Goal: Book appointment/travel/reservation

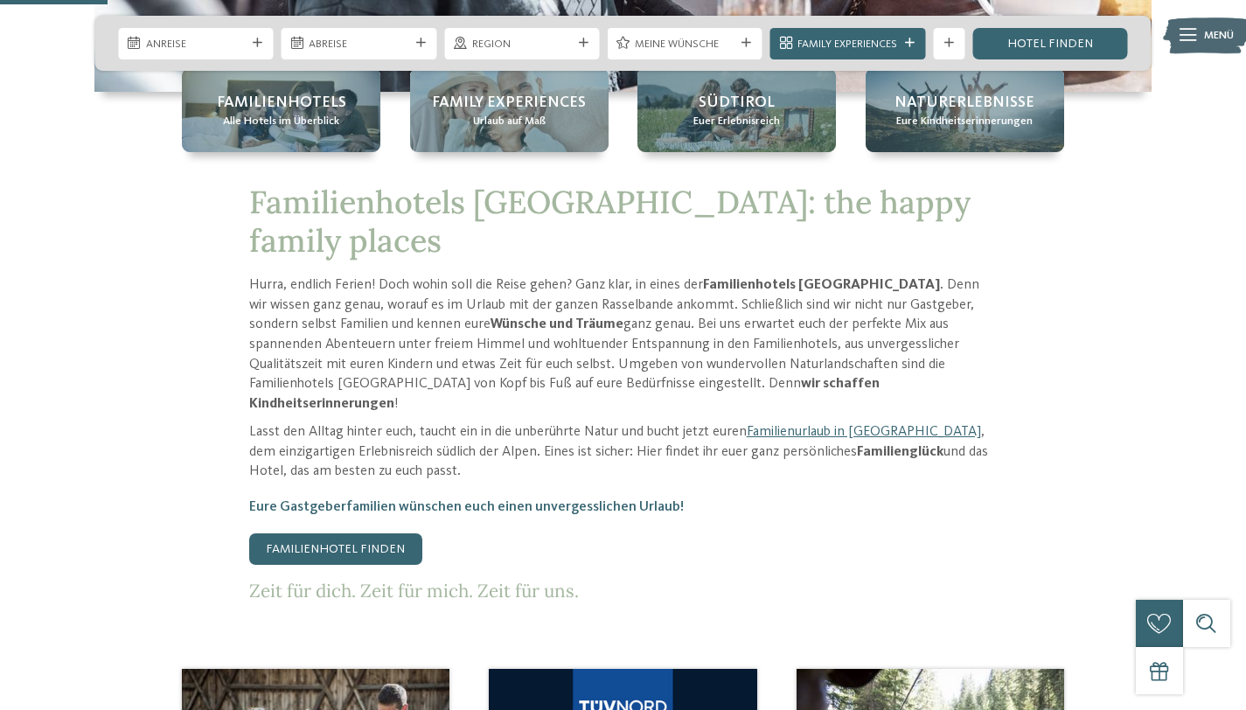
scroll to position [574, 0]
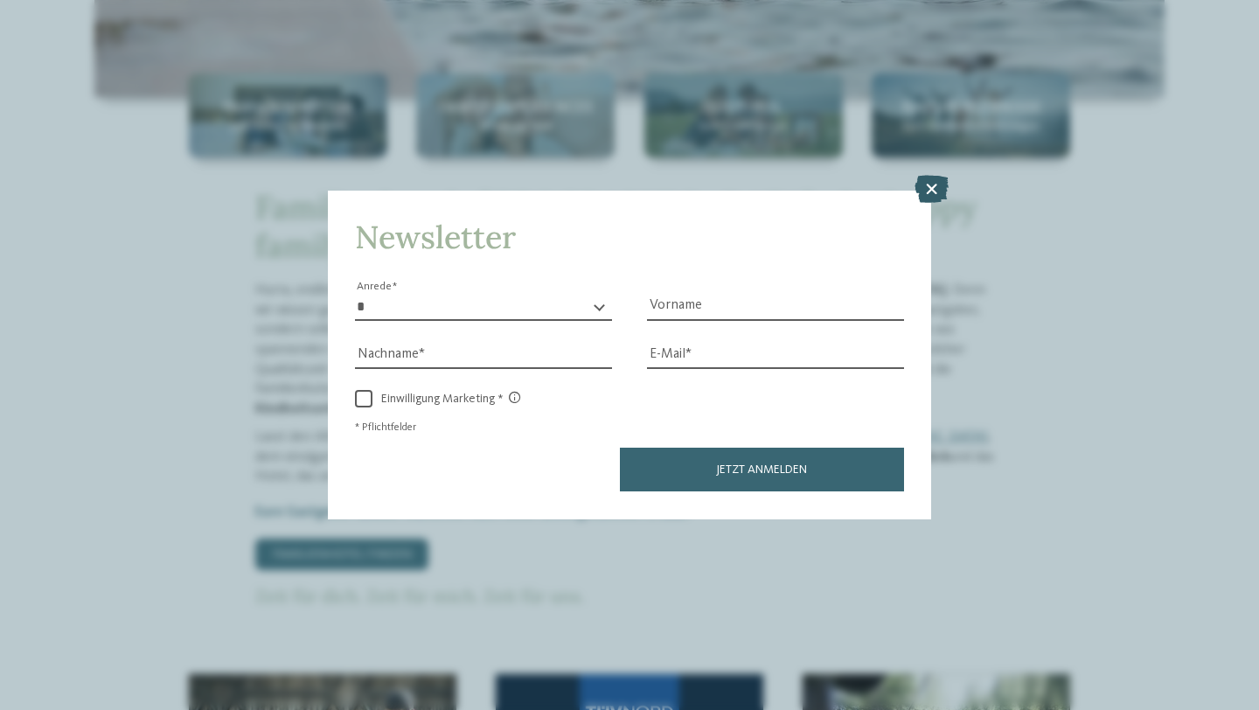
click at [933, 185] on icon at bounding box center [932, 190] width 34 height 28
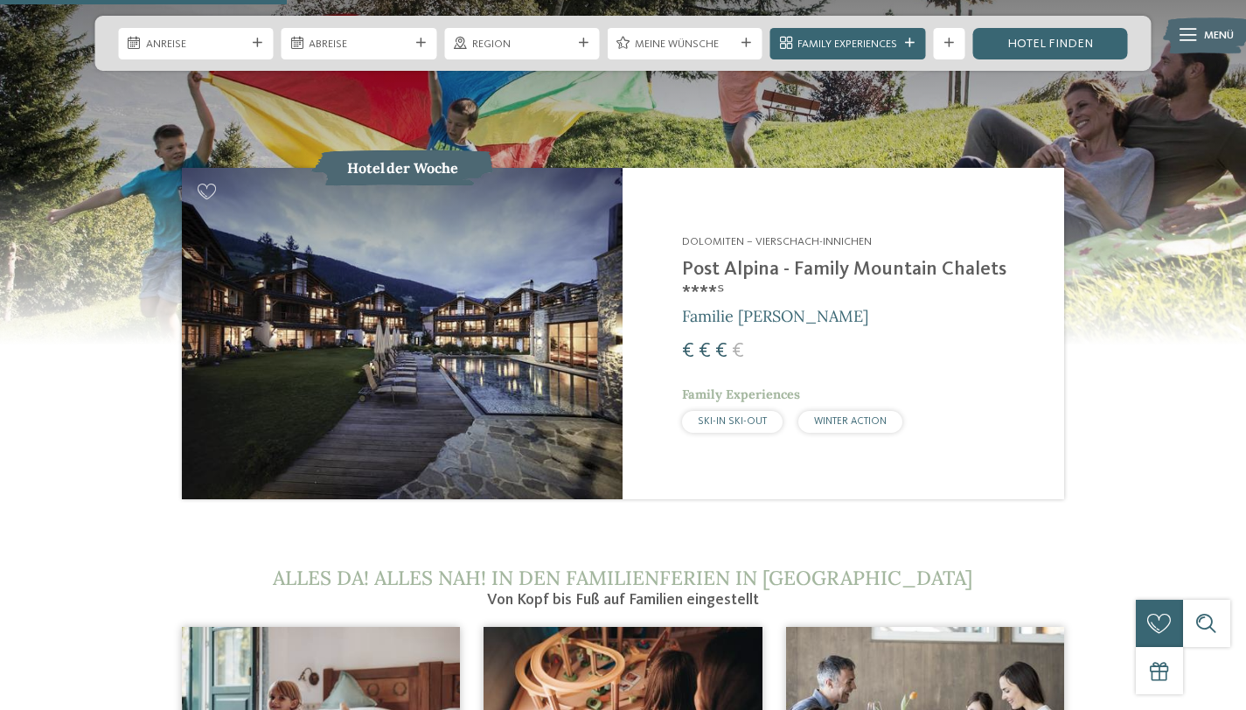
scroll to position [1672, 0]
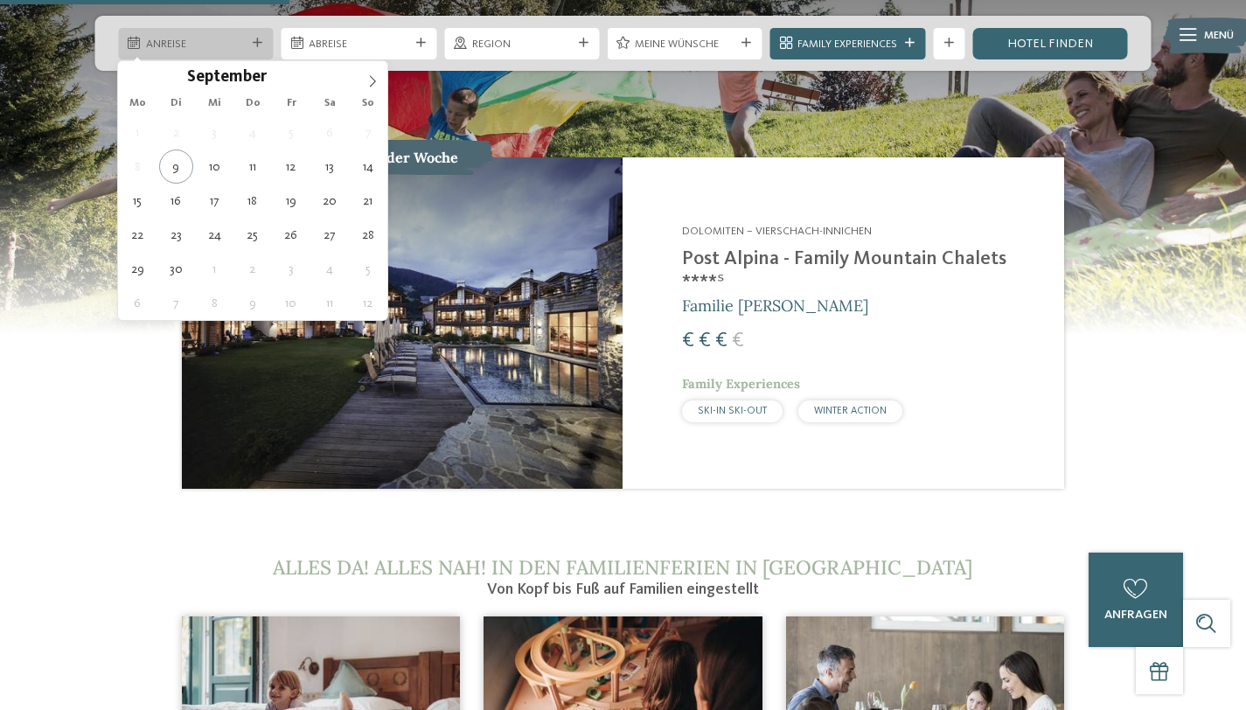
click at [222, 45] on span "Anreise" at bounding box center [196, 45] width 100 height 16
click at [370, 80] on icon at bounding box center [372, 81] width 12 height 12
type input "****"
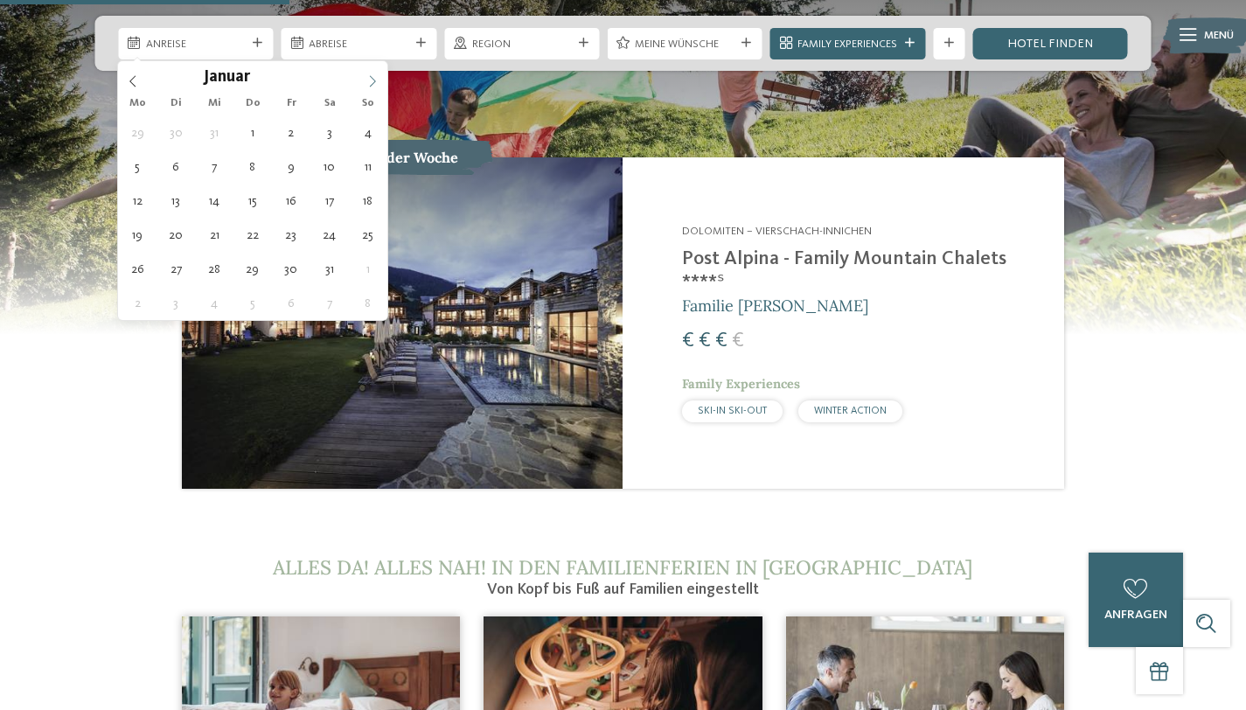
click at [370, 80] on icon at bounding box center [372, 81] width 12 height 12
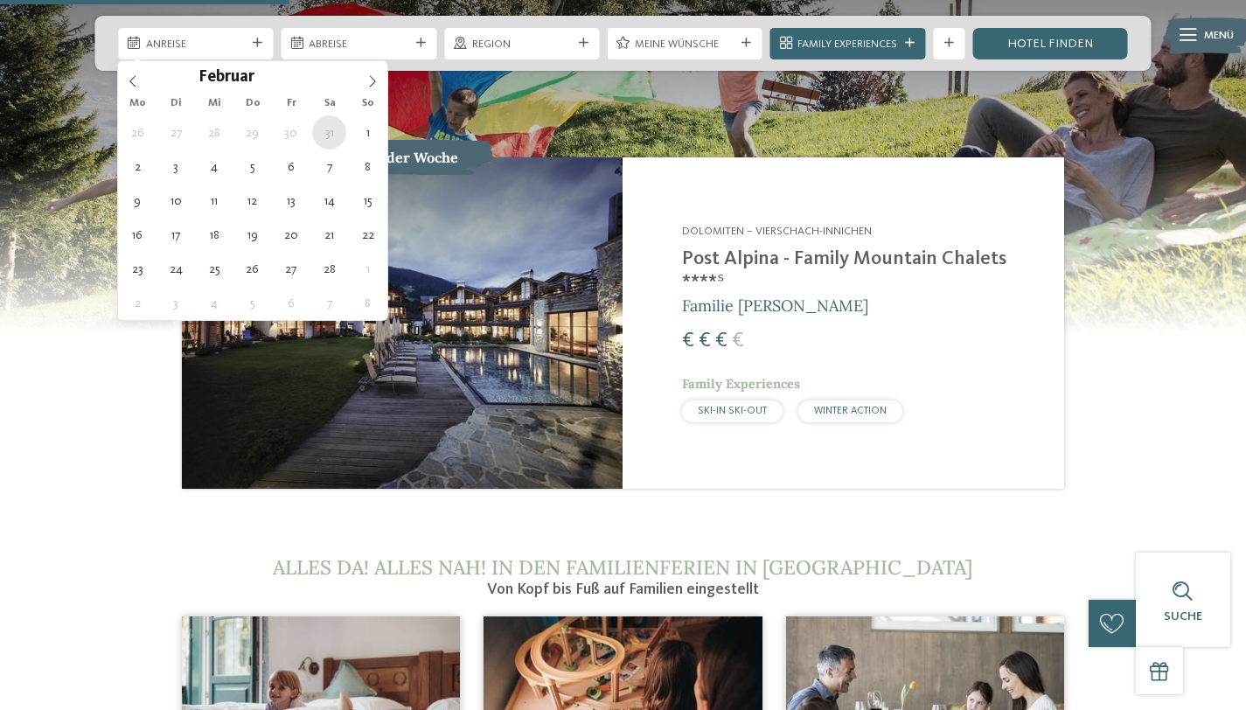
type div "31.01.2026"
type input "****"
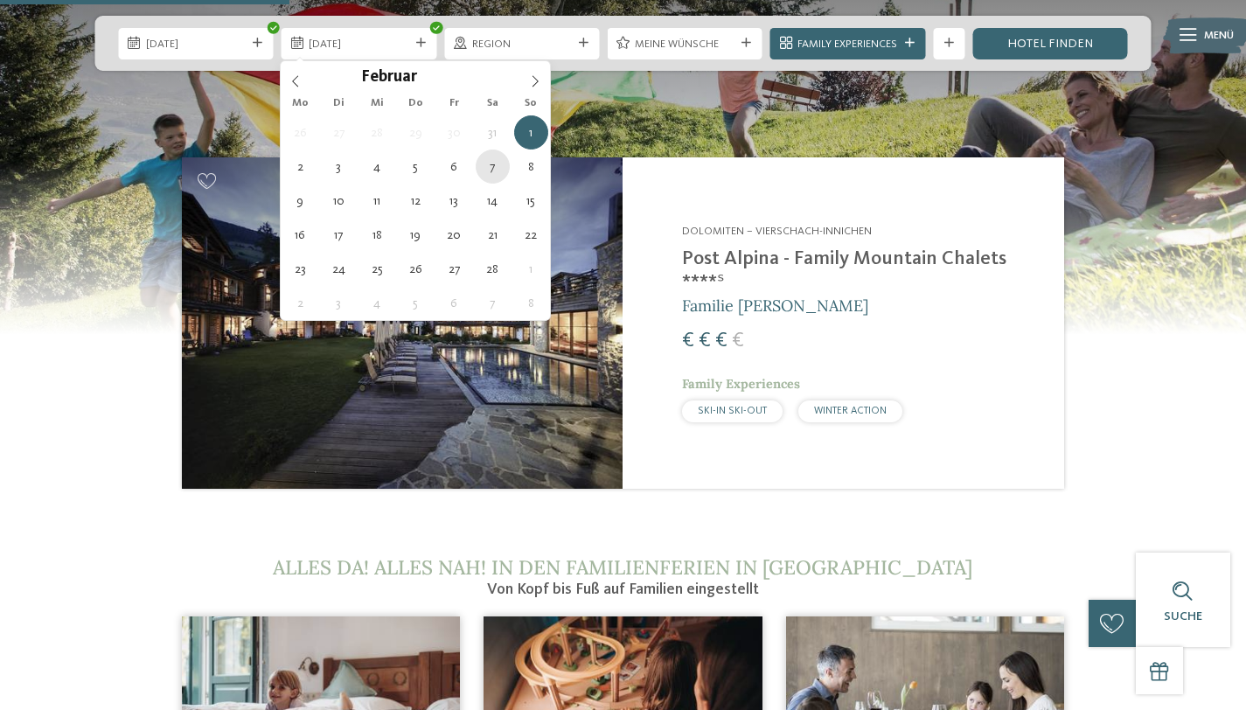
type div "07.02.2026"
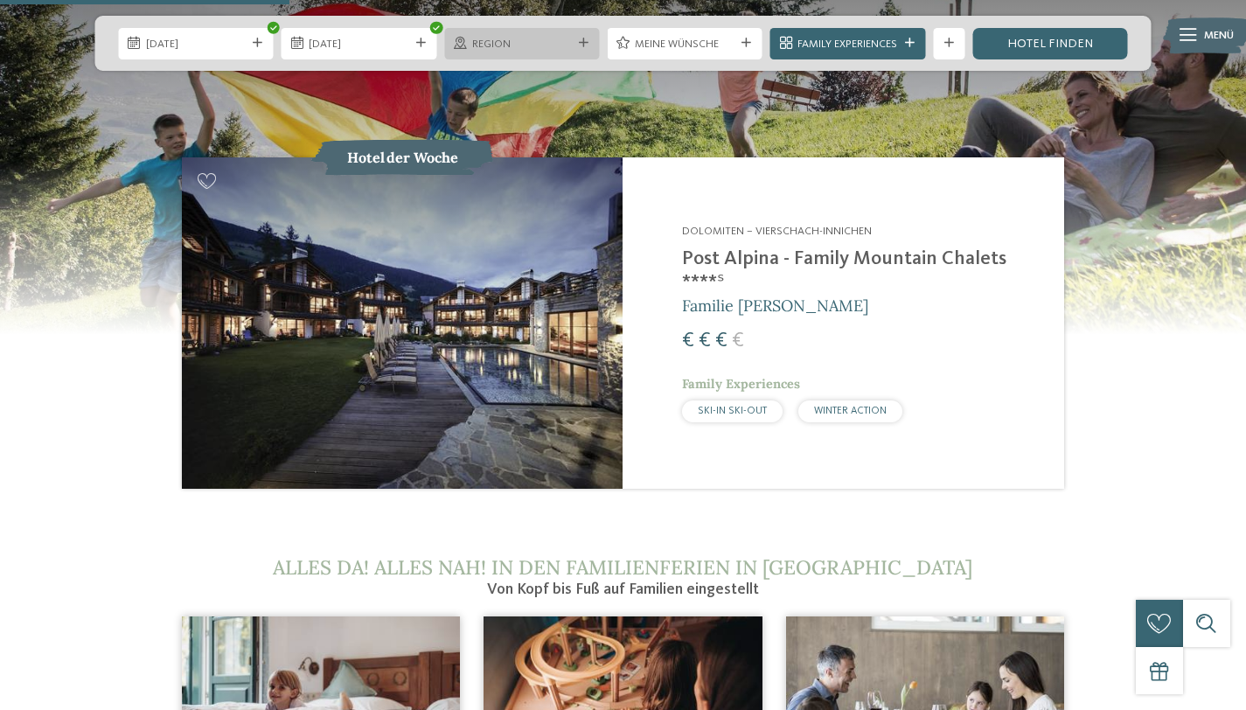
click at [570, 31] on div "Region" at bounding box center [521, 43] width 155 height 31
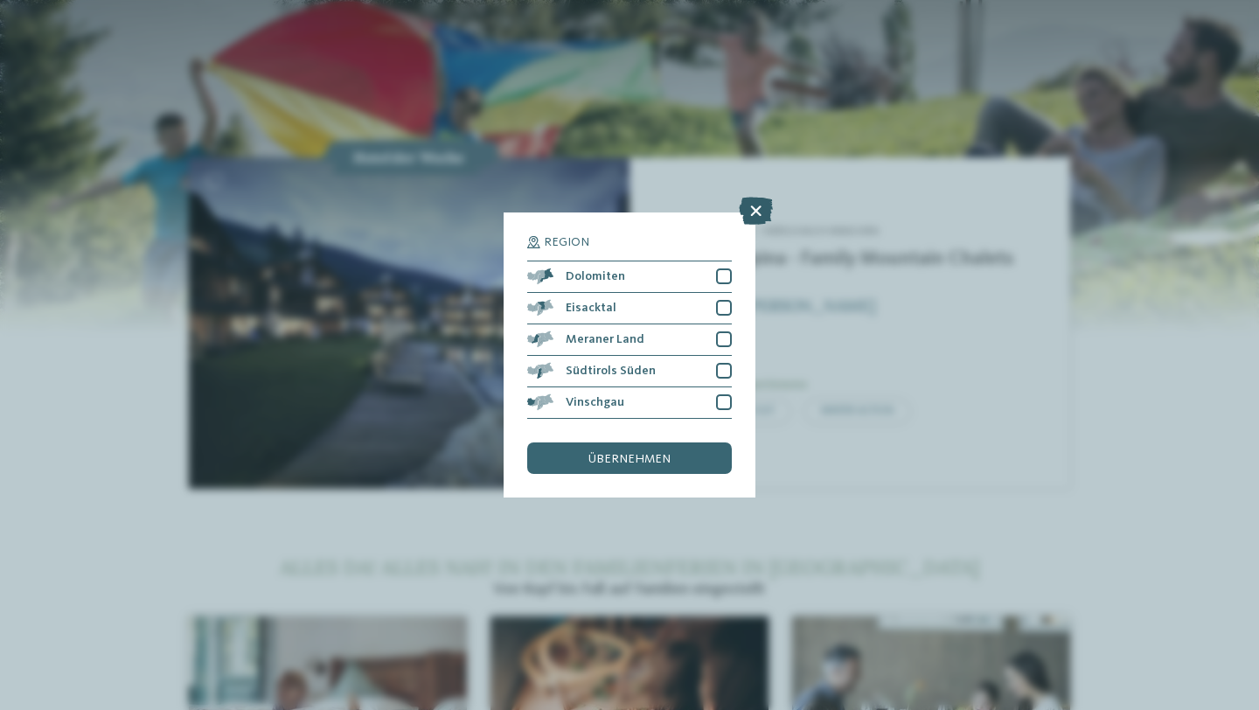
click at [759, 213] on icon at bounding box center [756, 211] width 34 height 28
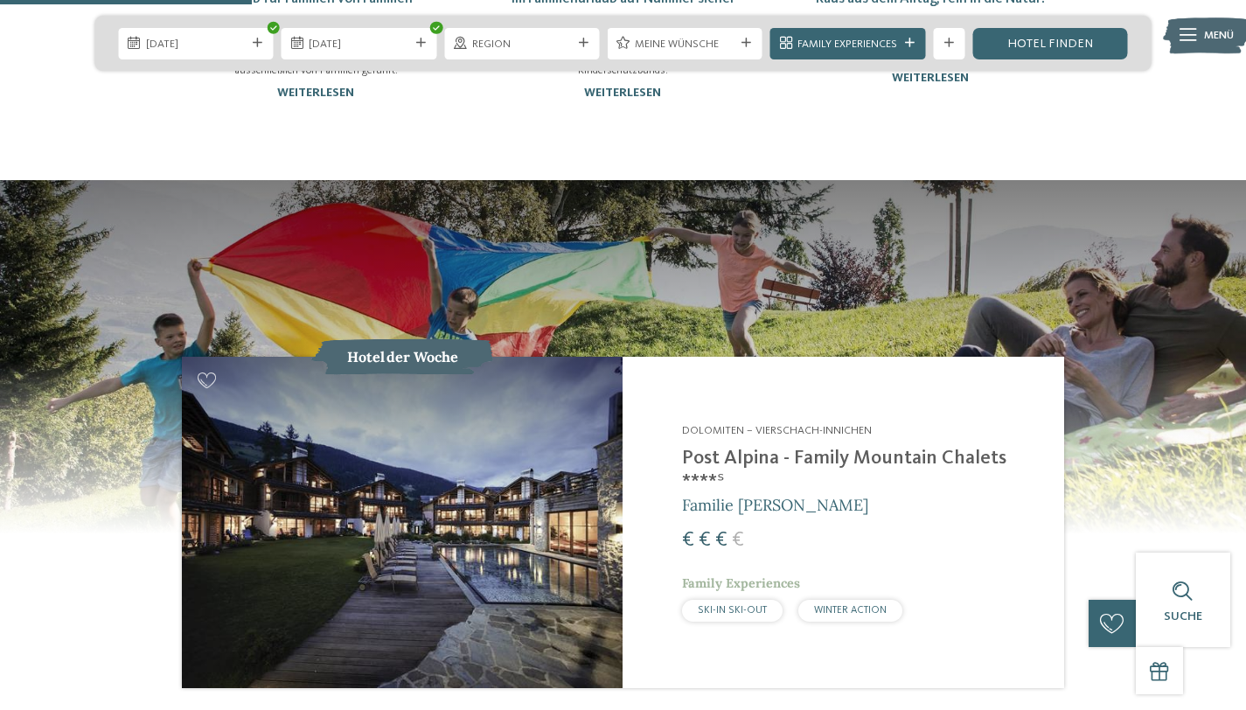
scroll to position [1454, 0]
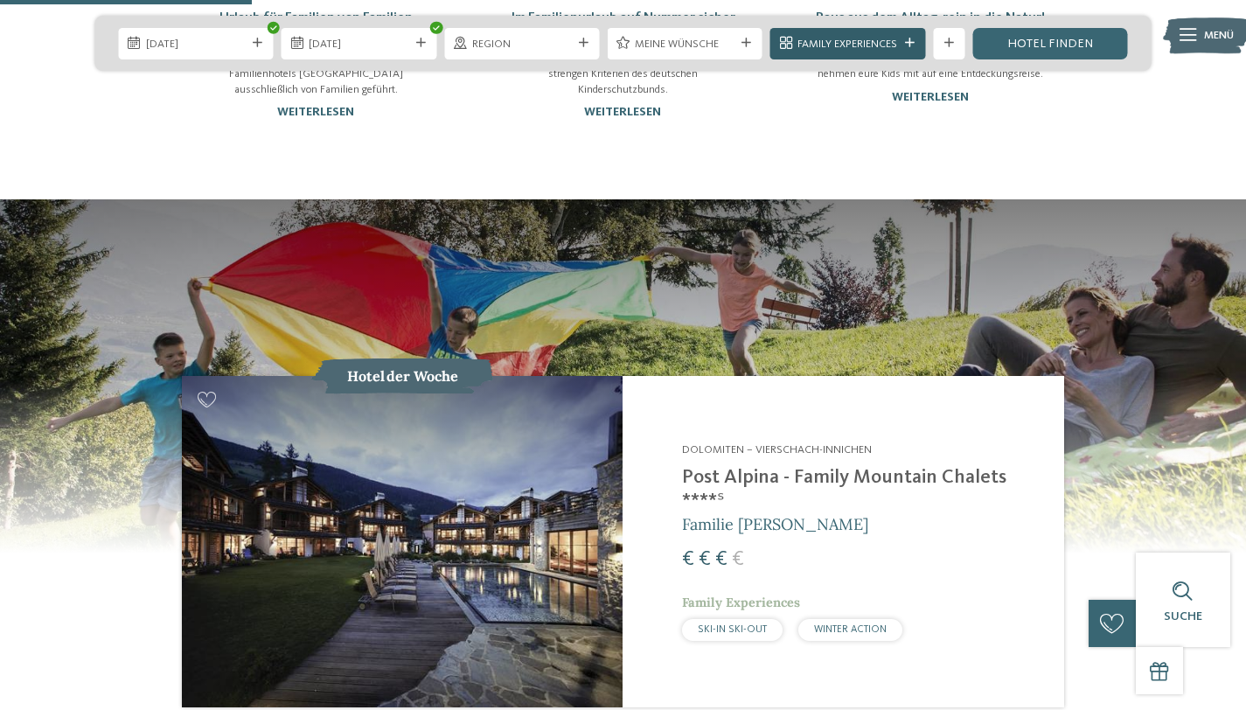
click at [870, 32] on div "Family Experiences" at bounding box center [848, 43] width 155 height 31
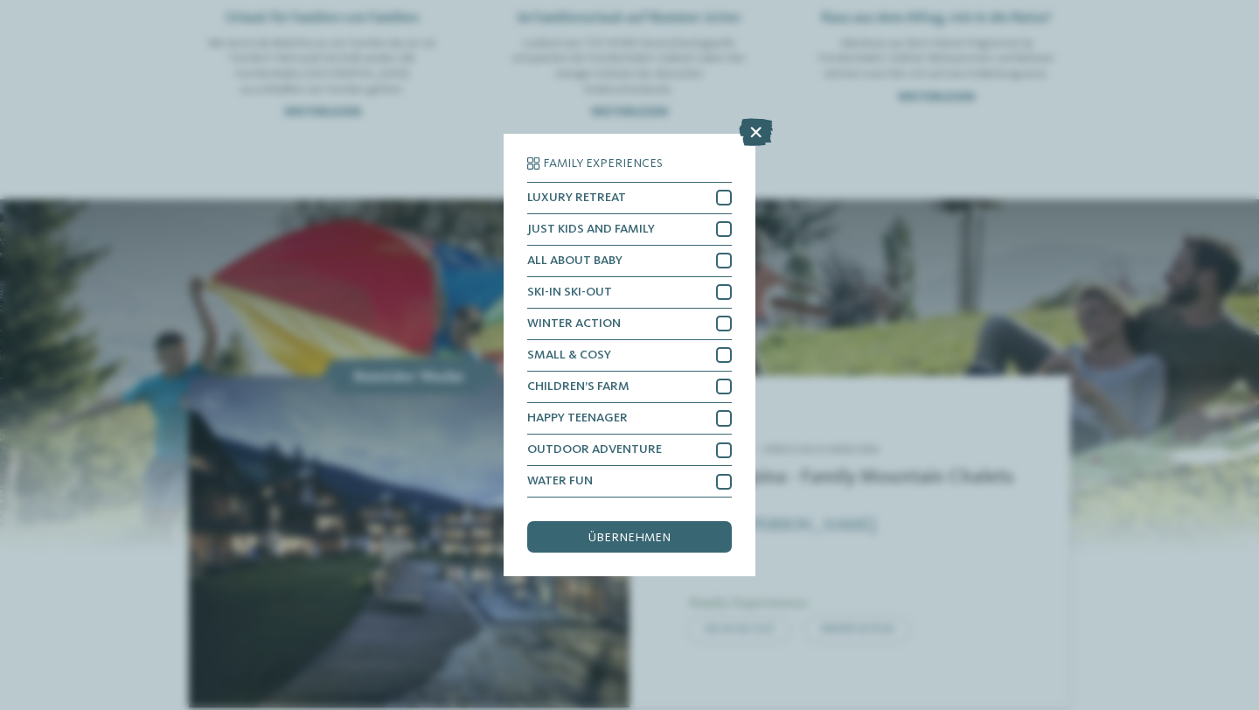
click at [756, 137] on icon at bounding box center [756, 132] width 34 height 28
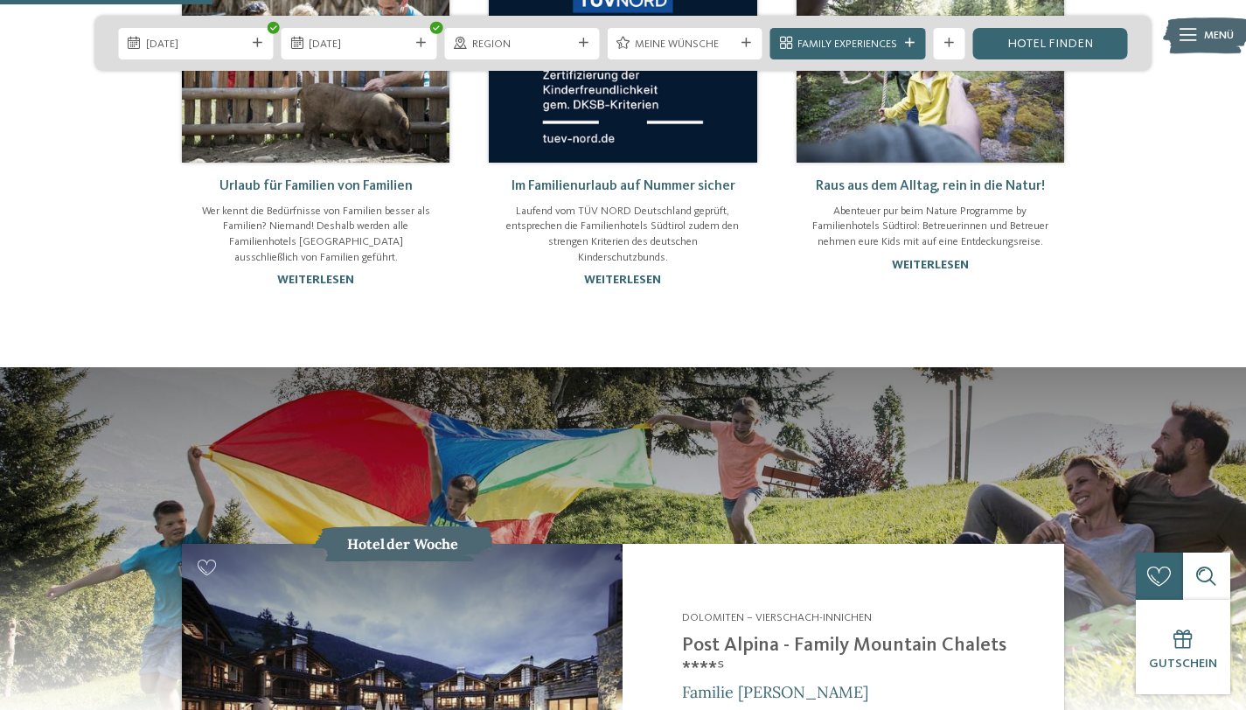
scroll to position [1219, 0]
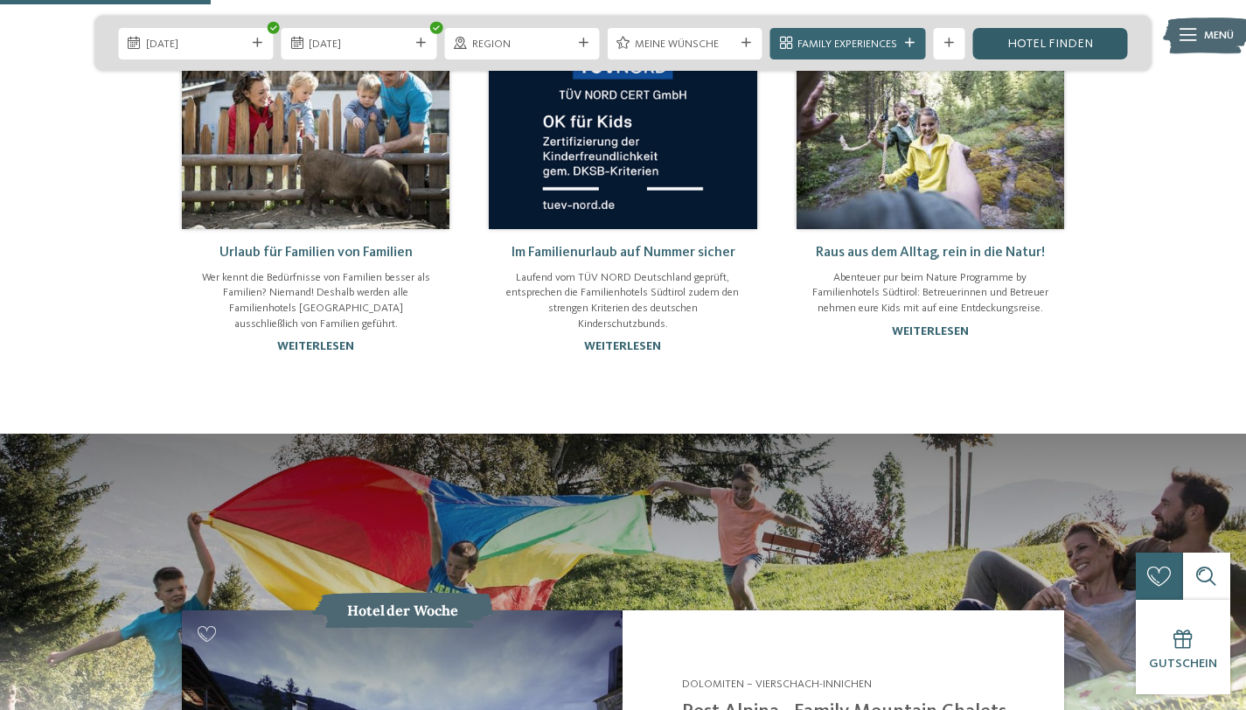
click at [1052, 43] on link "Hotel finden" at bounding box center [1050, 43] width 155 height 31
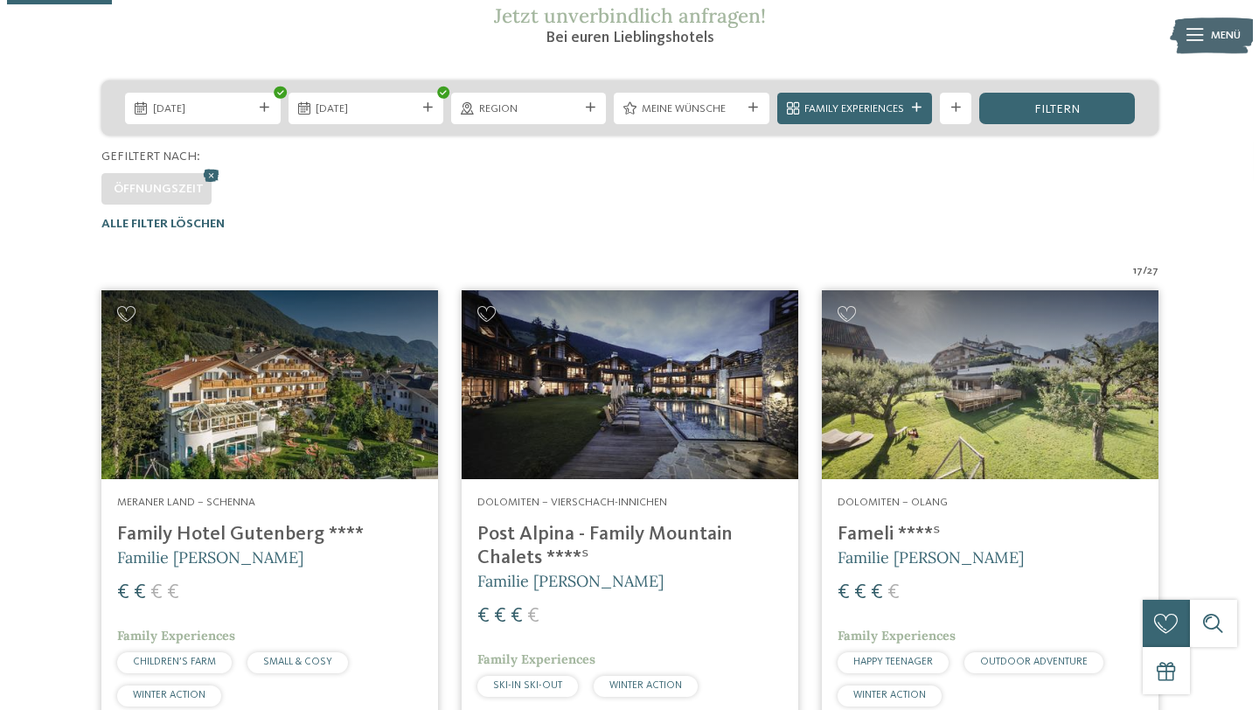
scroll to position [318, 0]
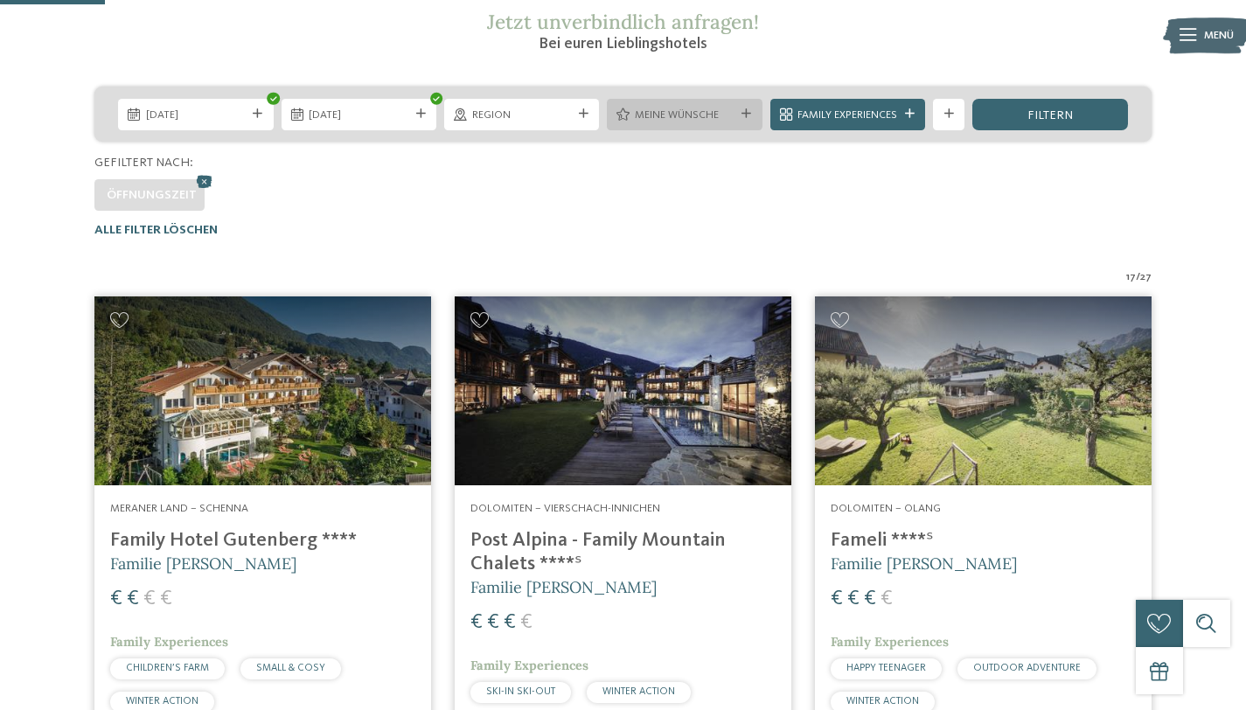
click at [713, 116] on span "Meine Wünsche" at bounding box center [685, 116] width 100 height 16
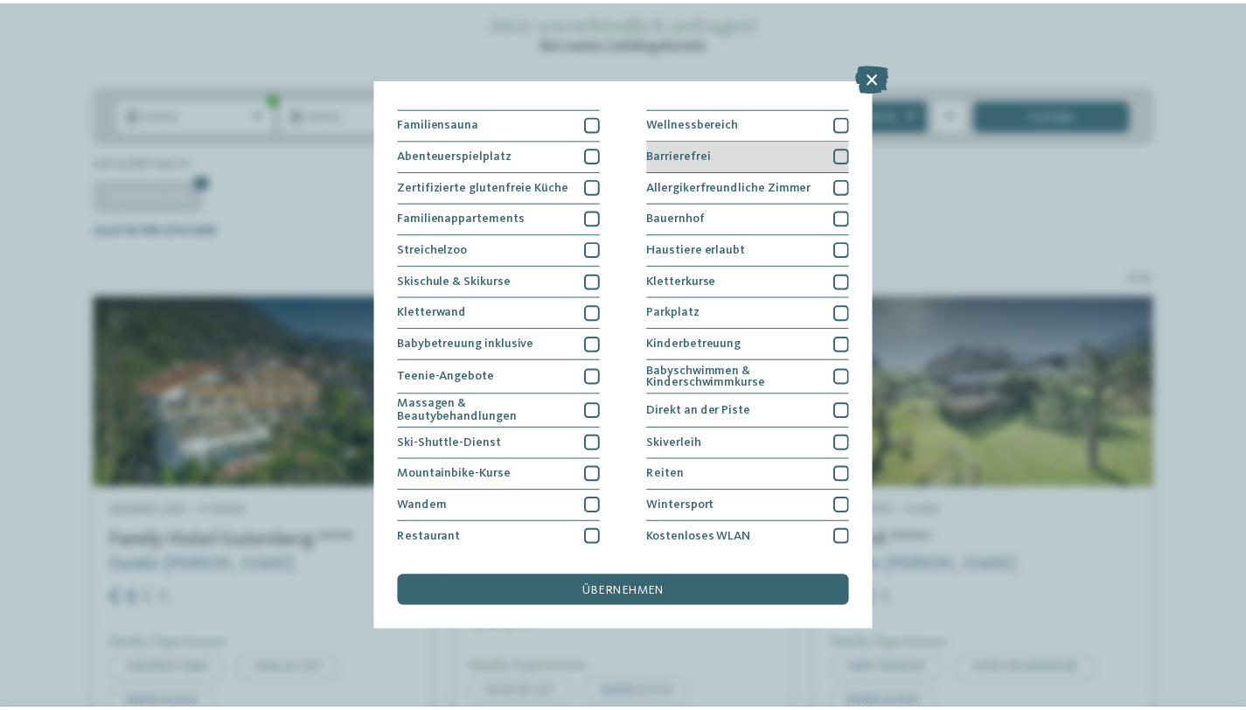
scroll to position [0, 0]
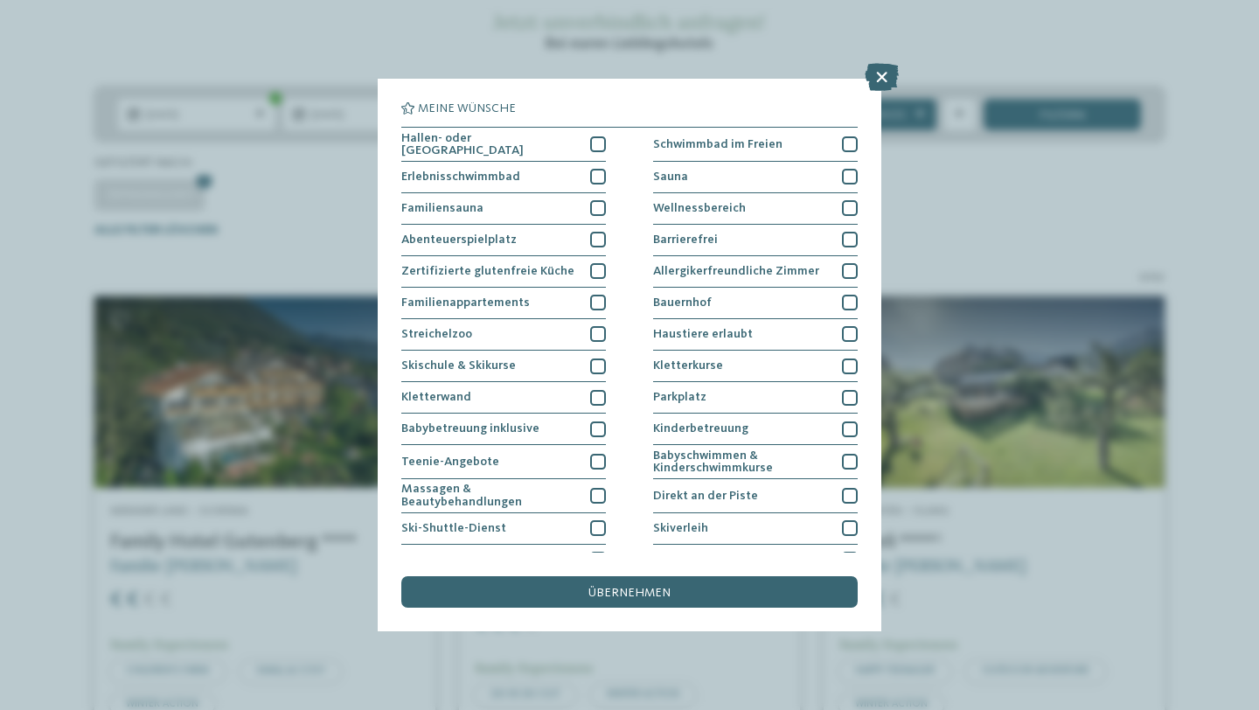
click at [1001, 184] on div "Meine Wünsche Hallen- oder Schleusenbad Schwimmbad im Freien" at bounding box center [629, 355] width 1259 height 710
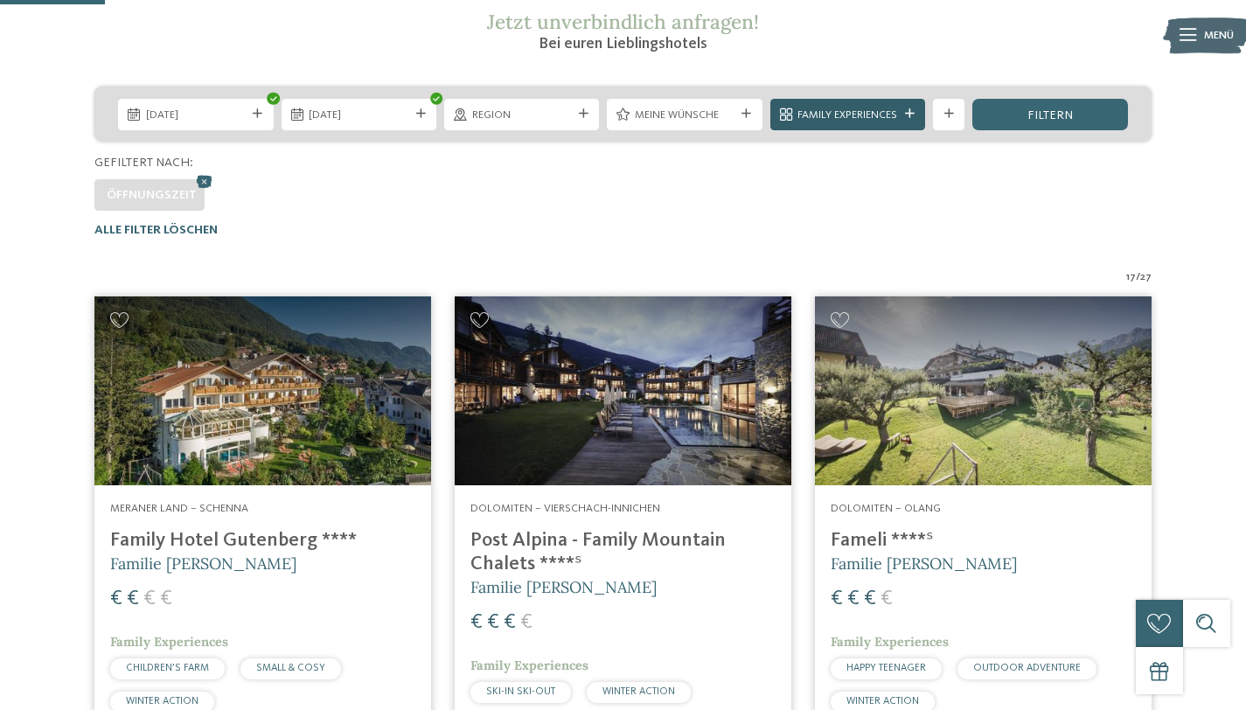
click at [859, 115] on span "Family Experiences" at bounding box center [848, 116] width 100 height 16
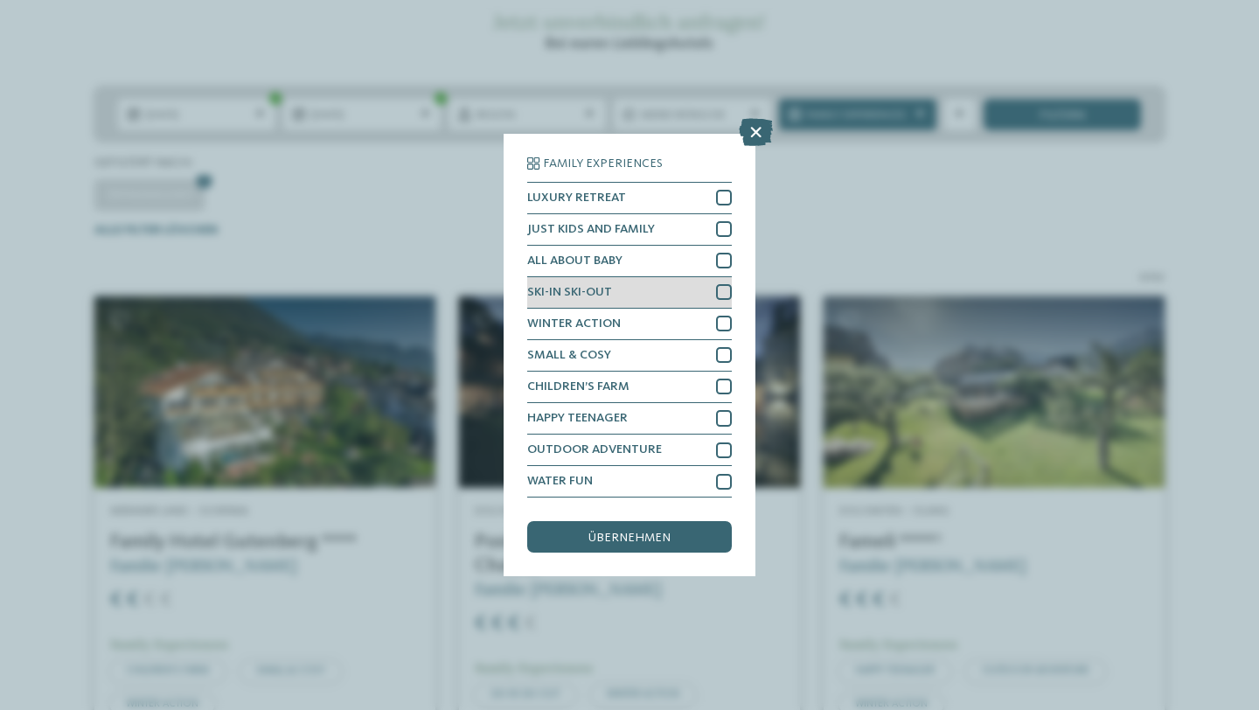
click at [723, 289] on div at bounding box center [724, 292] width 16 height 16
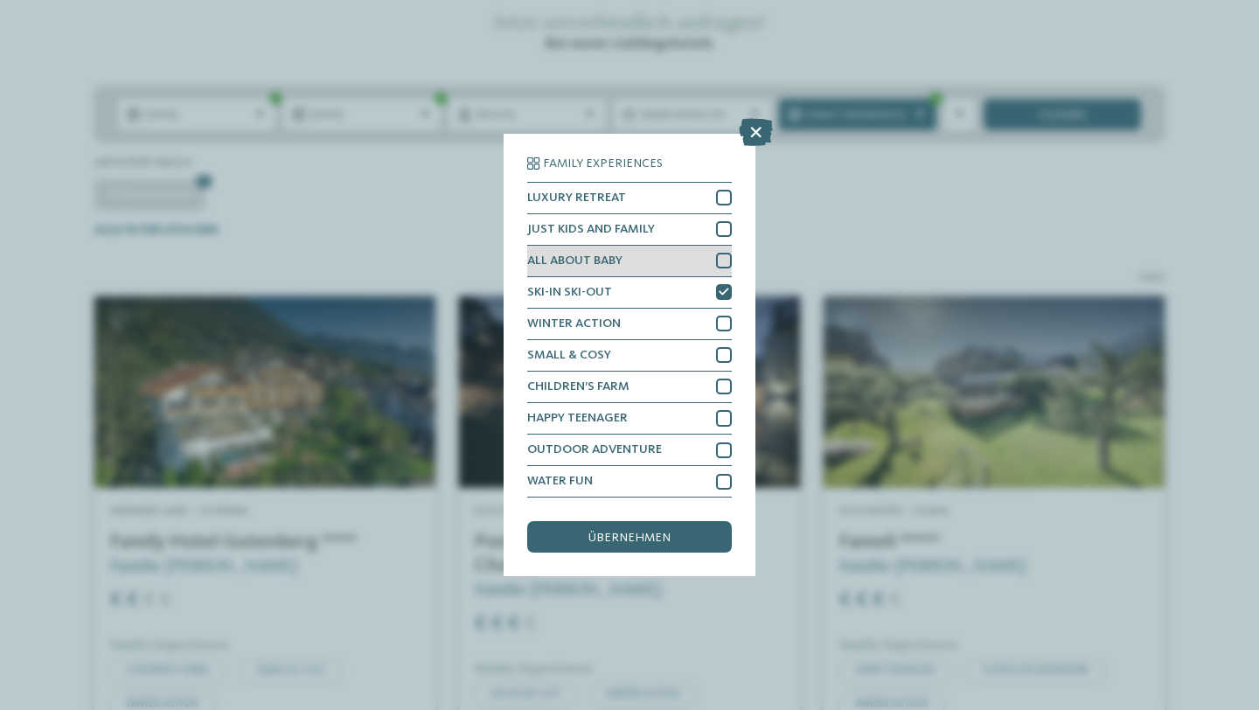
click at [721, 262] on div at bounding box center [724, 261] width 16 height 16
click at [654, 538] on span "übernehmen" at bounding box center [630, 538] width 82 height 12
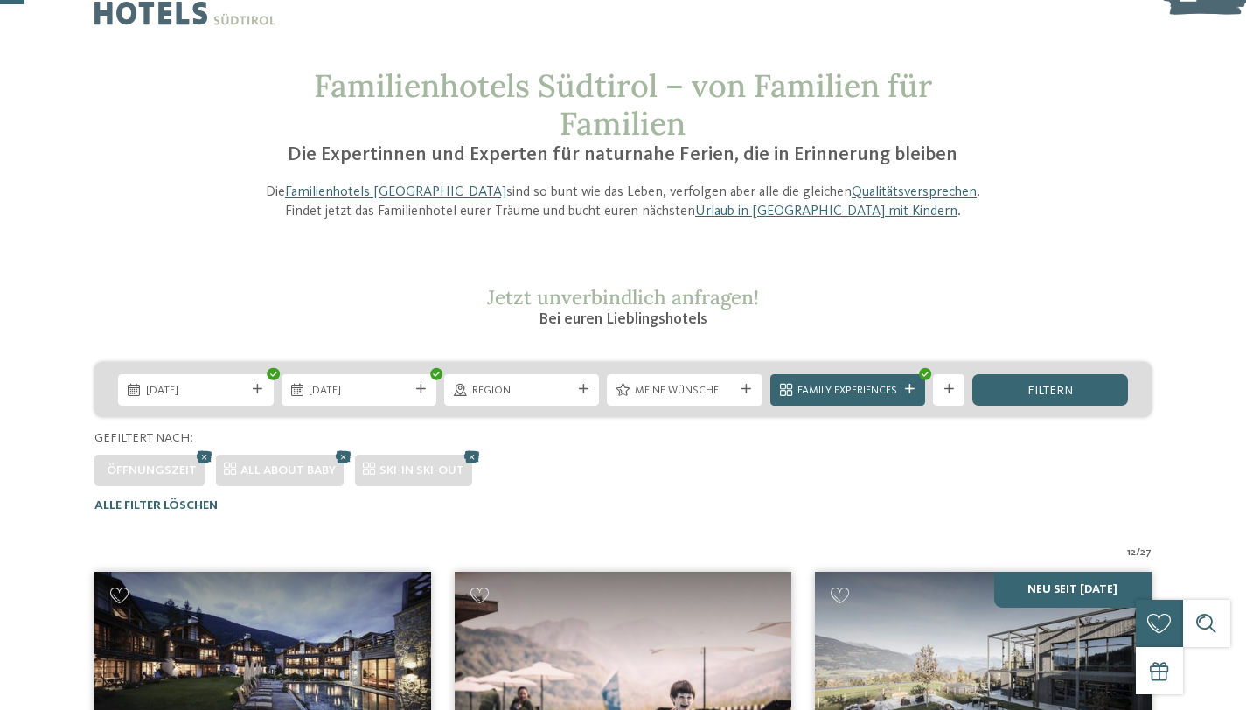
scroll to position [56, 0]
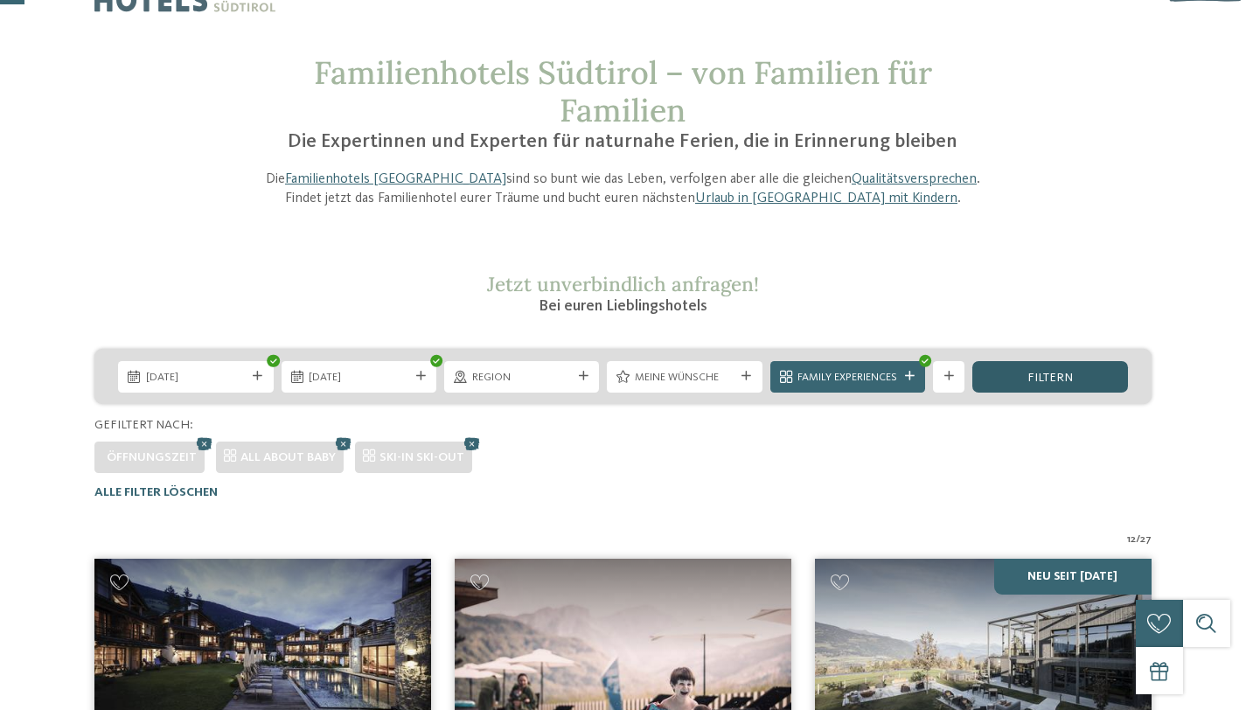
click at [1016, 372] on div "filtern" at bounding box center [1050, 376] width 155 height 31
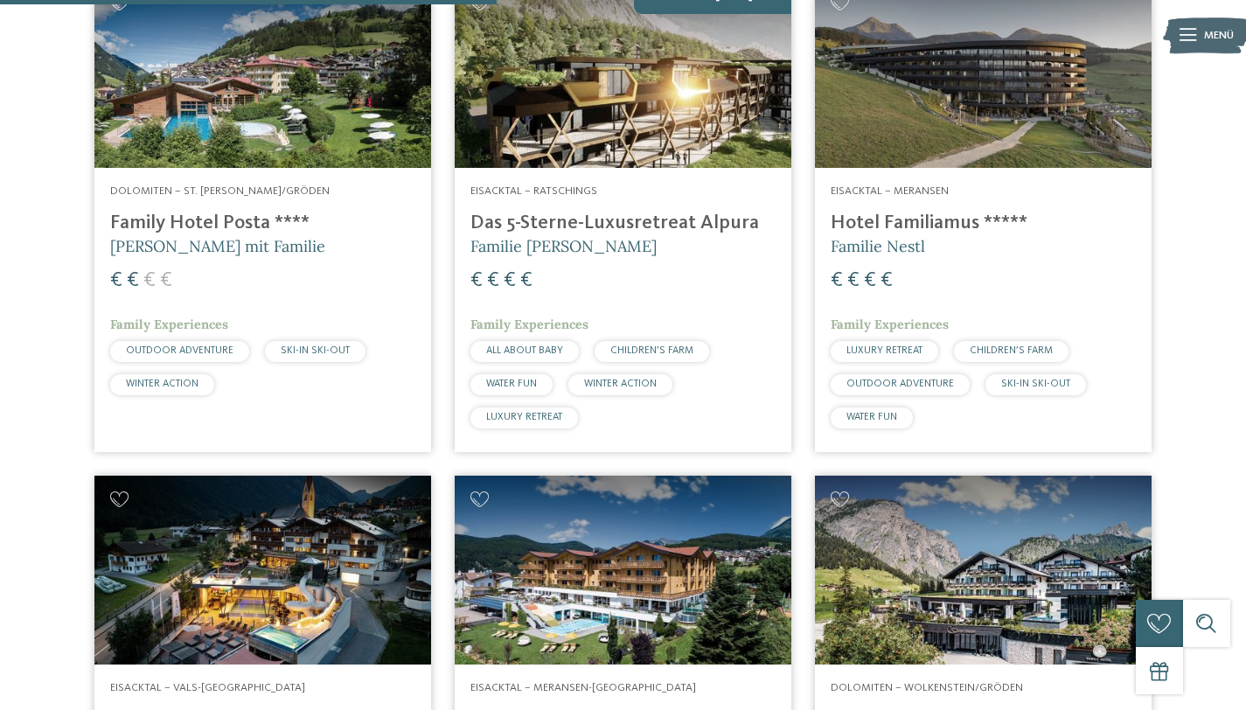
scroll to position [1133, 0]
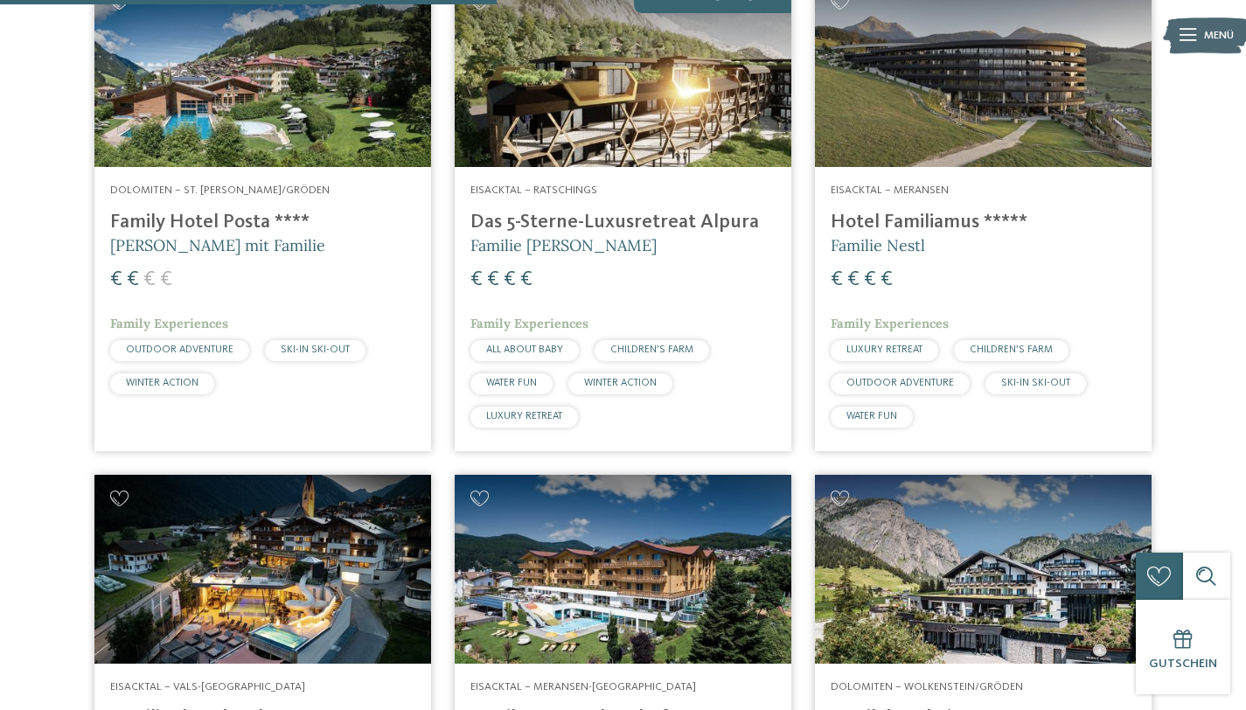
click at [965, 226] on h4 "Hotel Familiamus *****" at bounding box center [983, 223] width 305 height 24
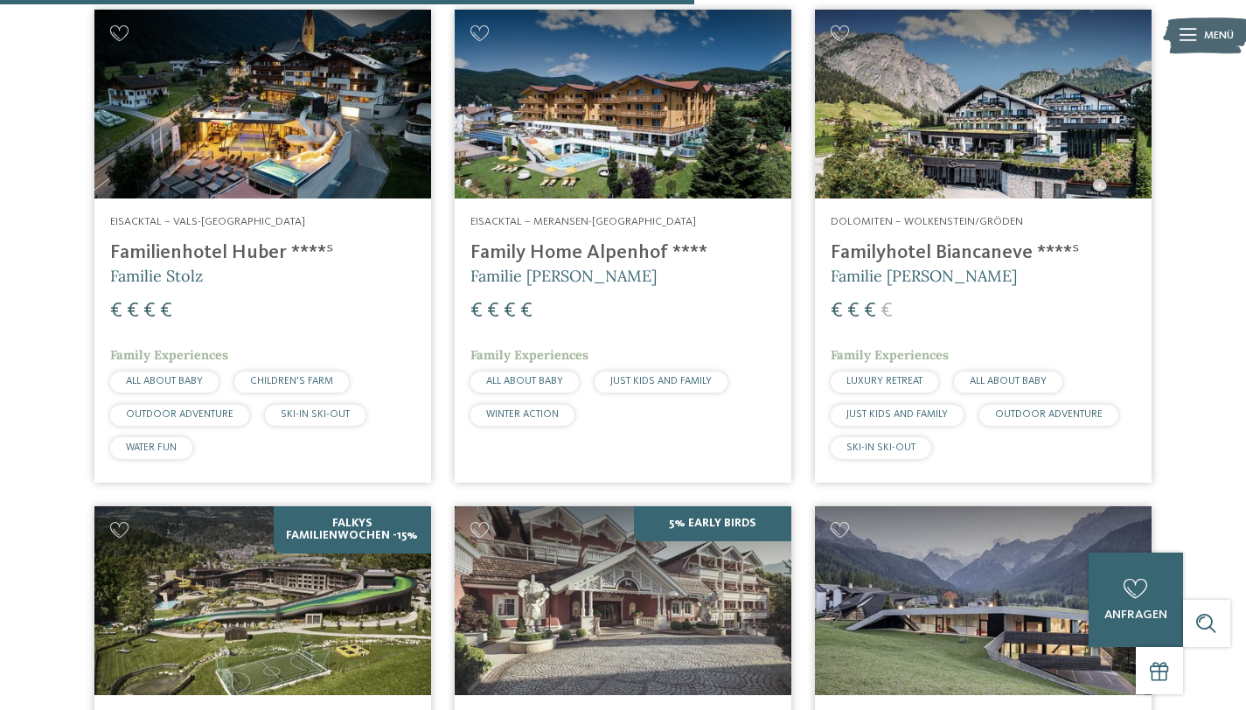
scroll to position [1606, 0]
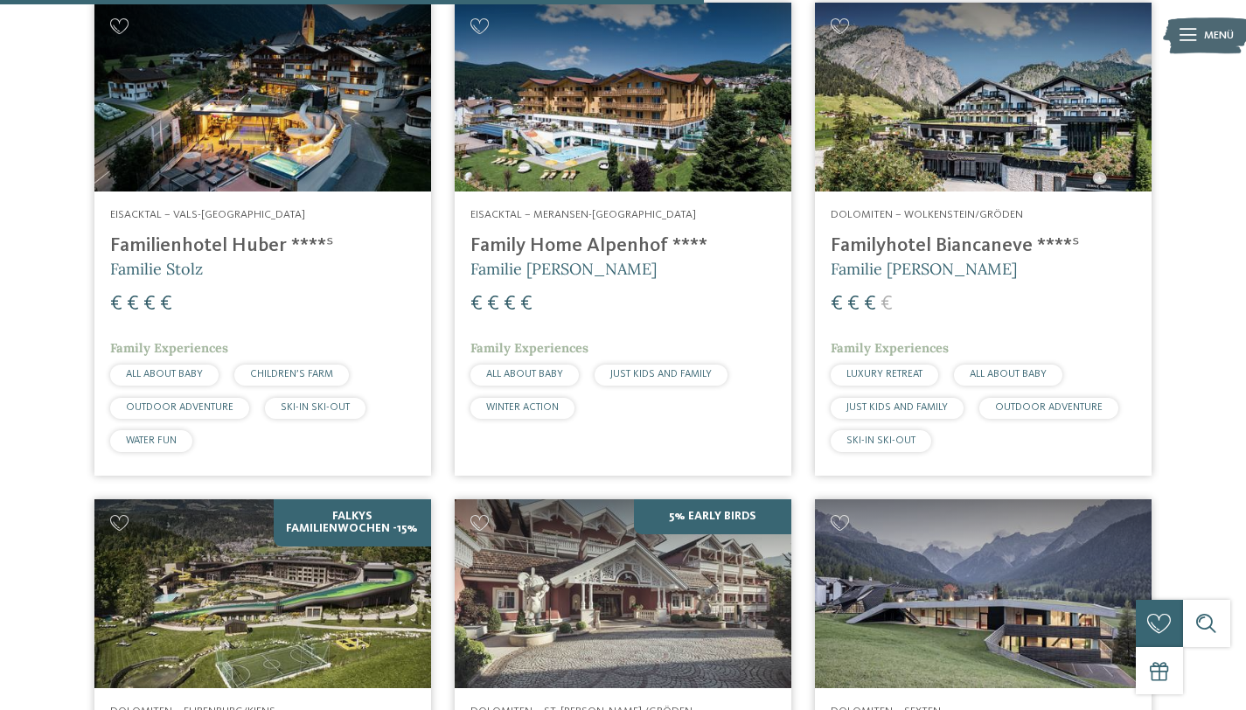
click at [990, 249] on h4 "Familyhotel Biancaneve ****ˢ" at bounding box center [983, 246] width 305 height 24
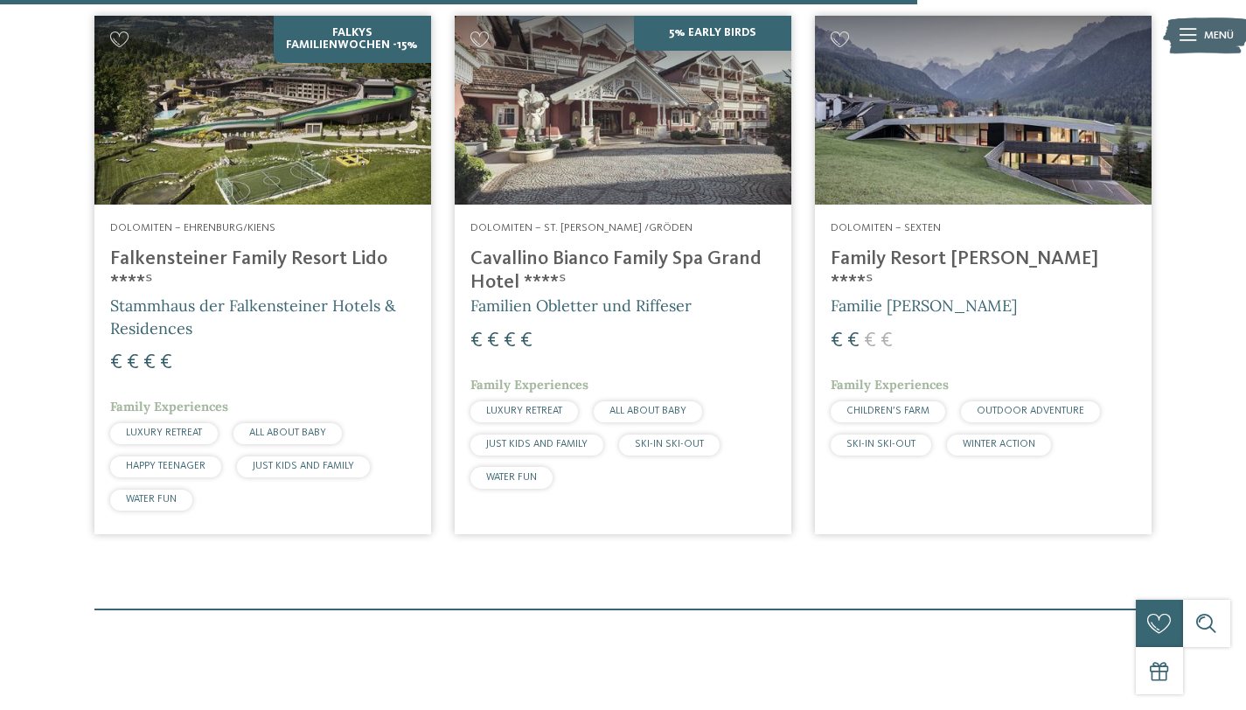
scroll to position [2092, 0]
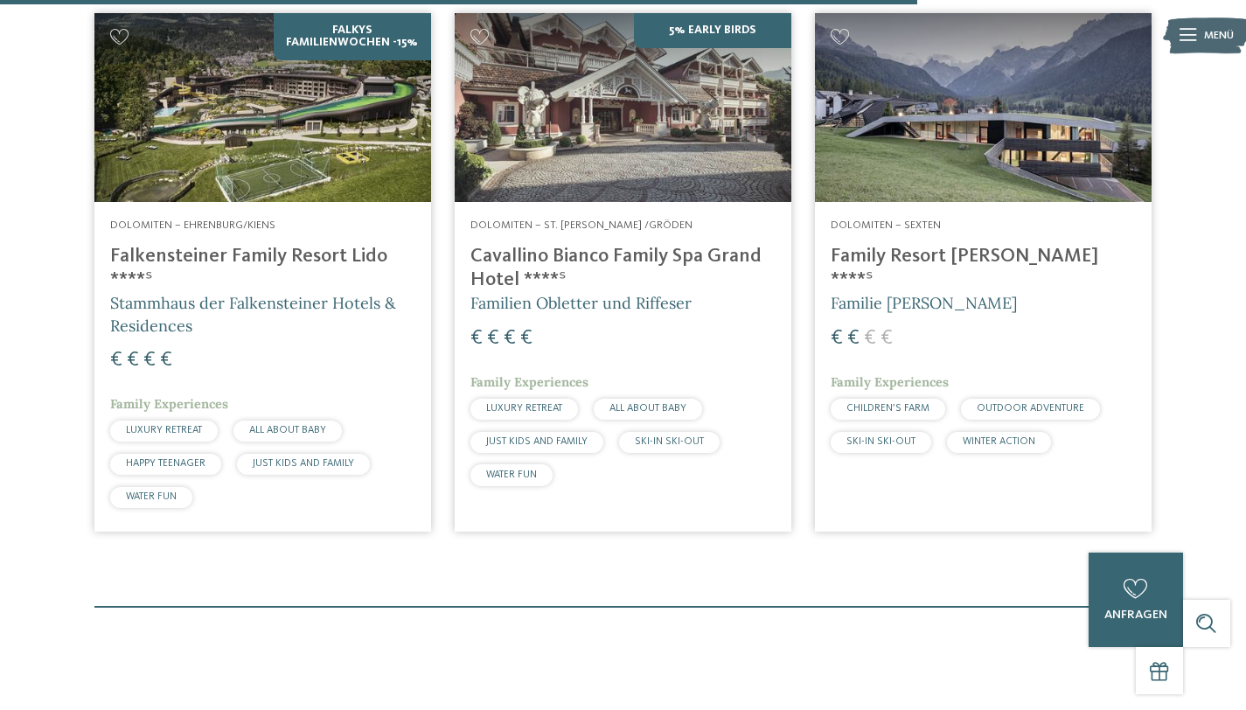
click at [965, 255] on h4 "Family Resort [PERSON_NAME] ****ˢ" at bounding box center [983, 268] width 305 height 47
click at [572, 257] on h4 "Cavallino Bianco Family Spa Grand Hotel ****ˢ" at bounding box center [623, 268] width 305 height 47
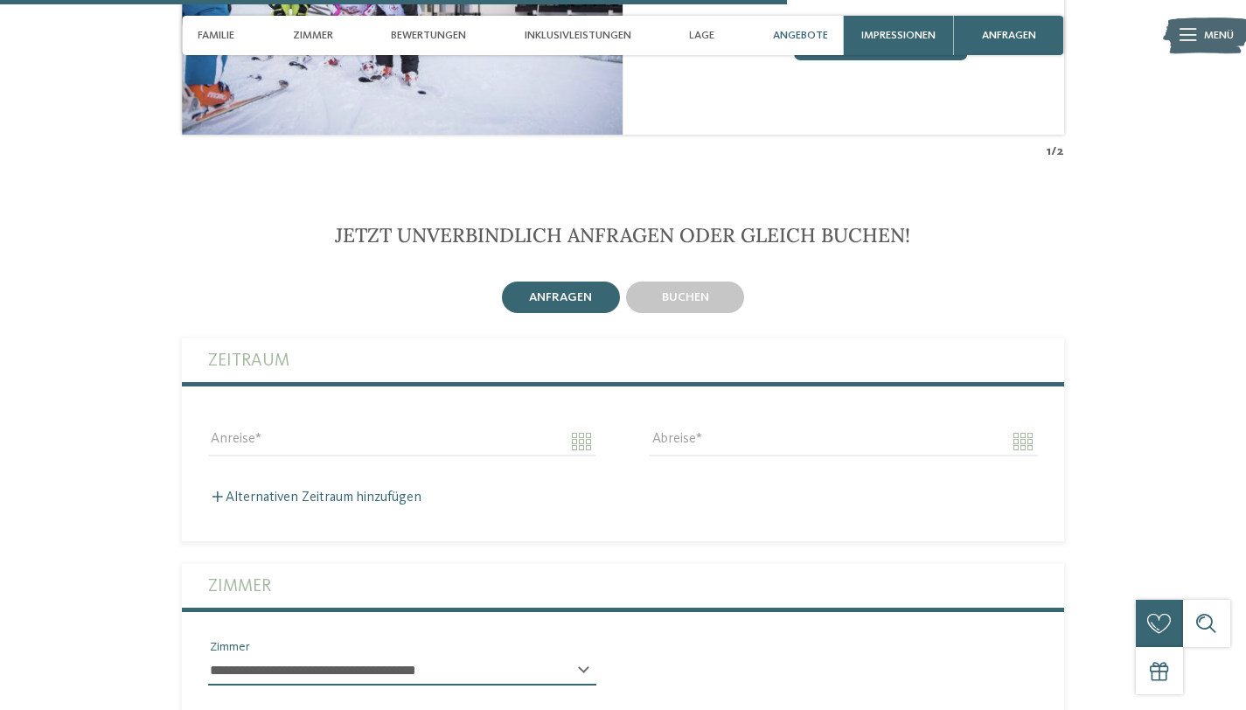
scroll to position [3223, 0]
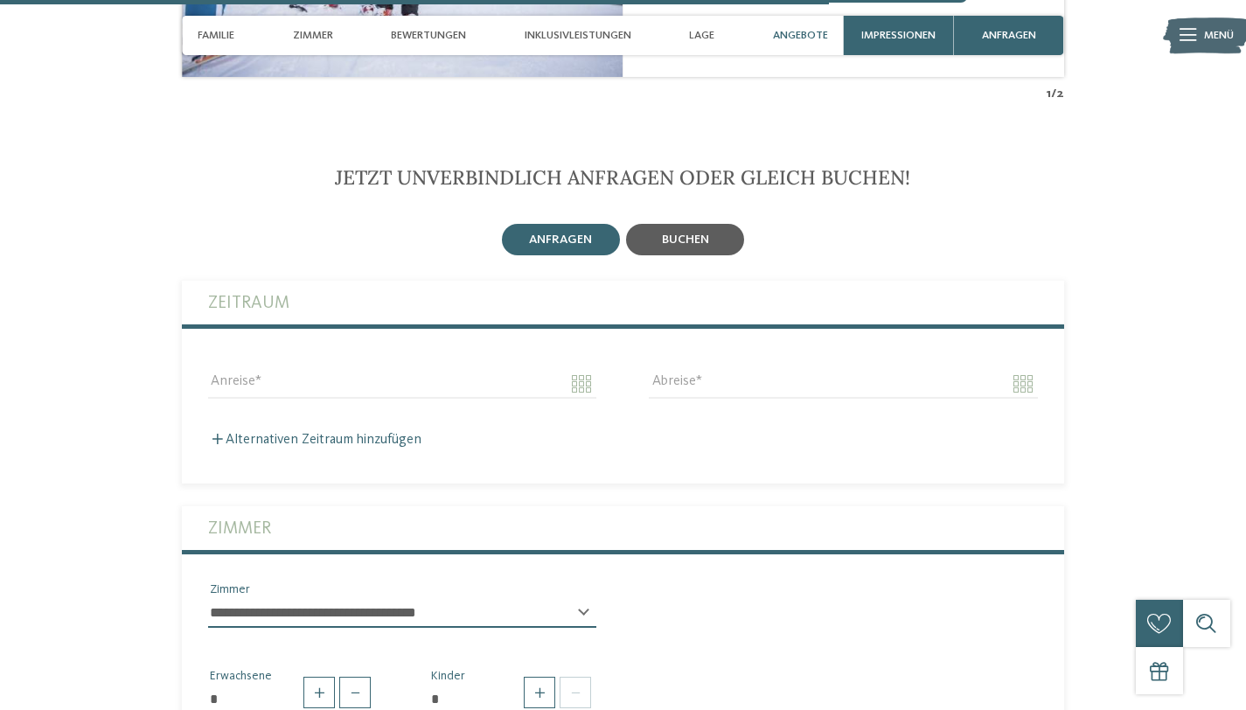
click at [719, 248] on div "buchen" at bounding box center [685, 239] width 118 height 31
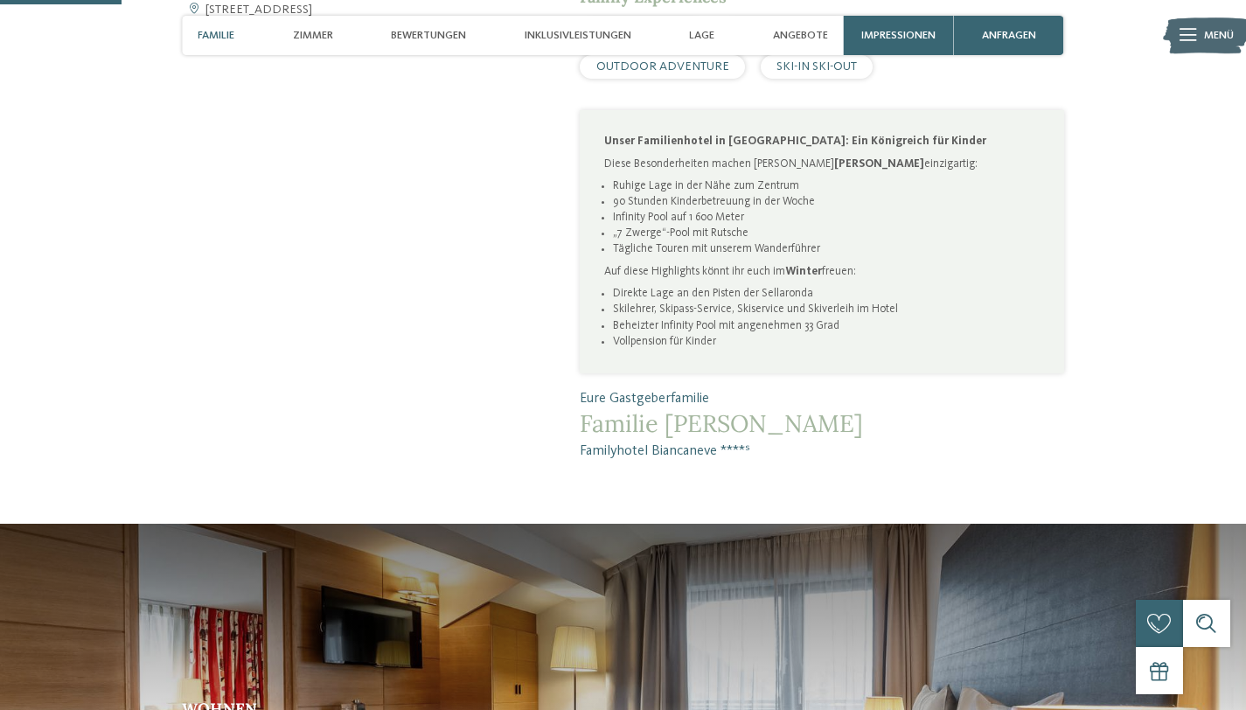
scroll to position [918, 0]
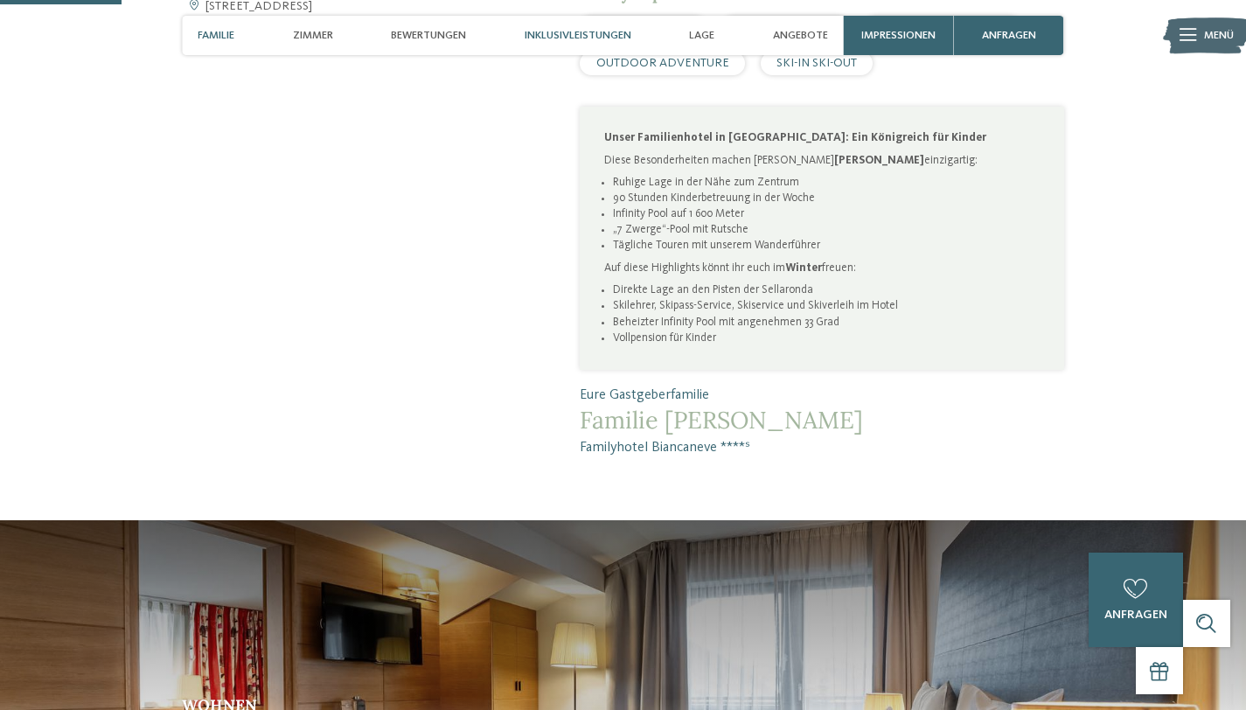
click at [584, 33] on span "Inklusivleistungen" at bounding box center [578, 35] width 107 height 13
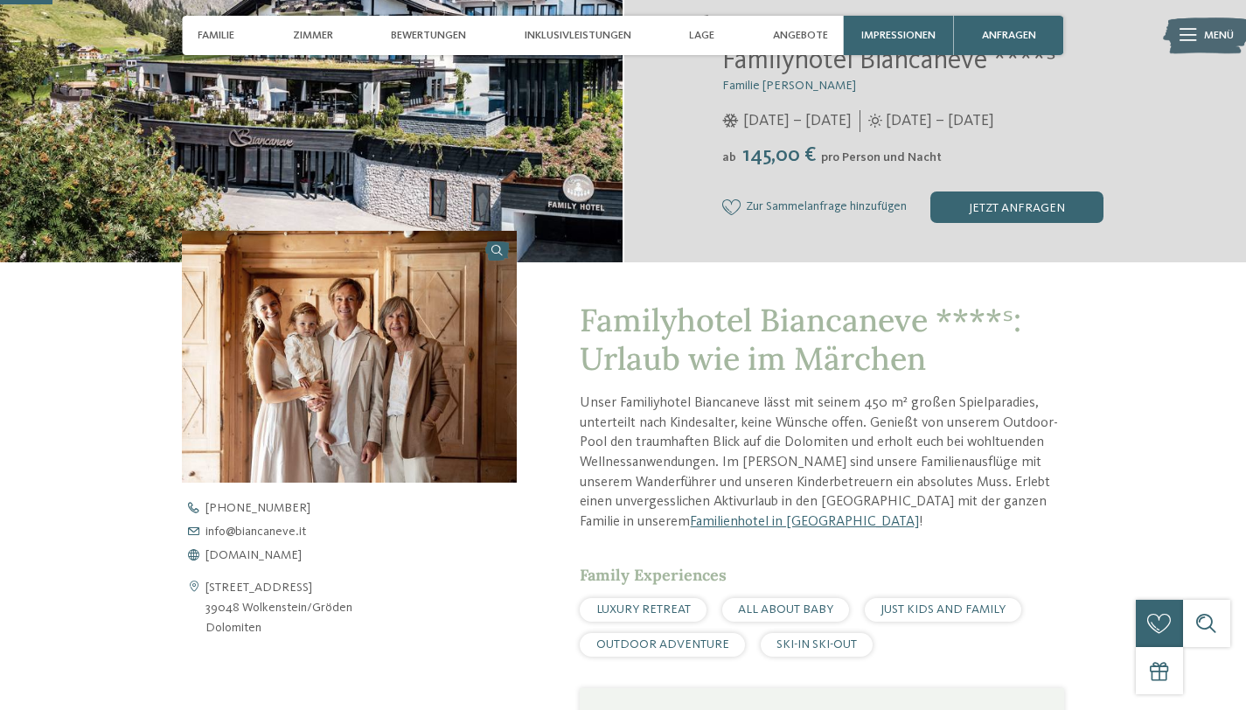
scroll to position [483, 0]
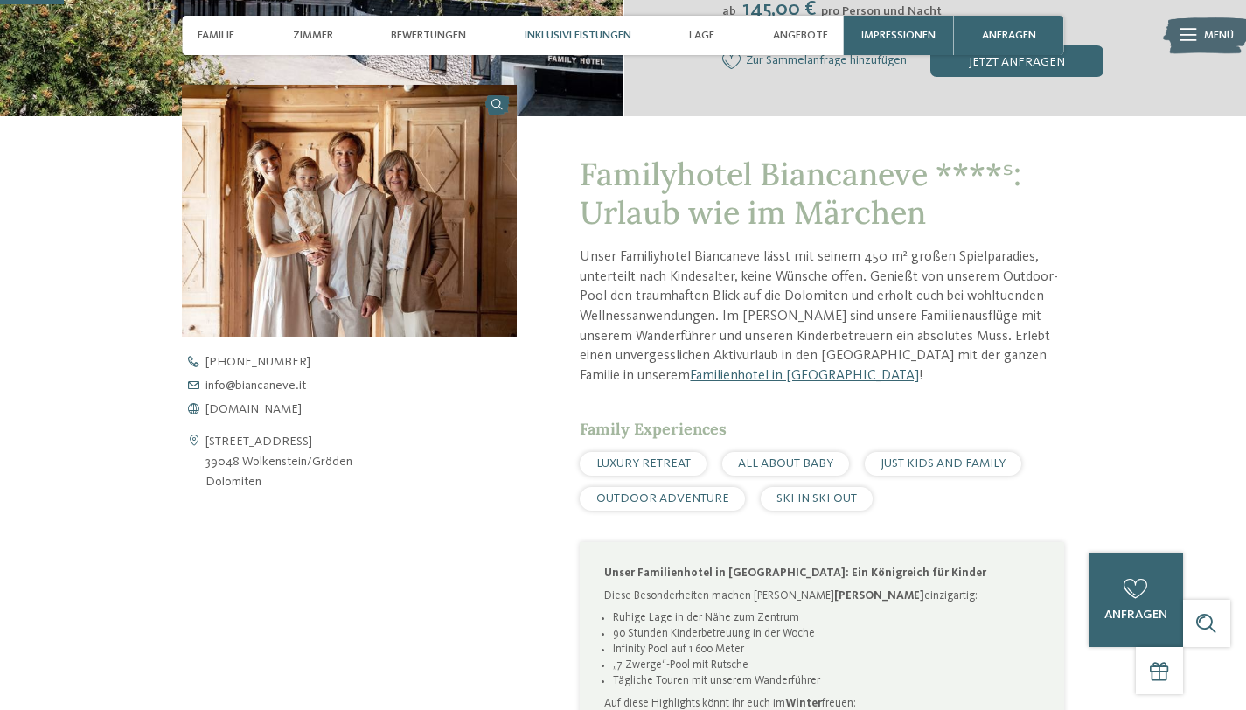
click at [560, 31] on span "Inklusivleistungen" at bounding box center [578, 35] width 107 height 13
click at [591, 40] on span "Inklusivleistungen" at bounding box center [578, 35] width 107 height 13
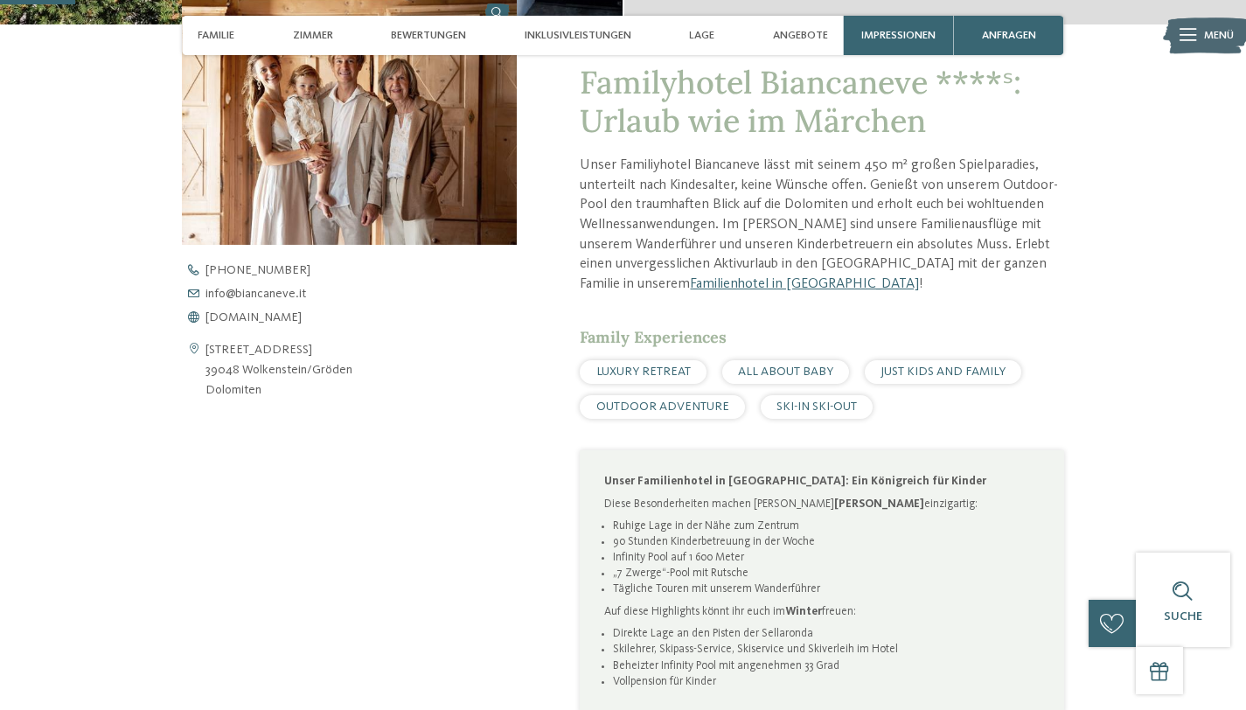
scroll to position [598, 0]
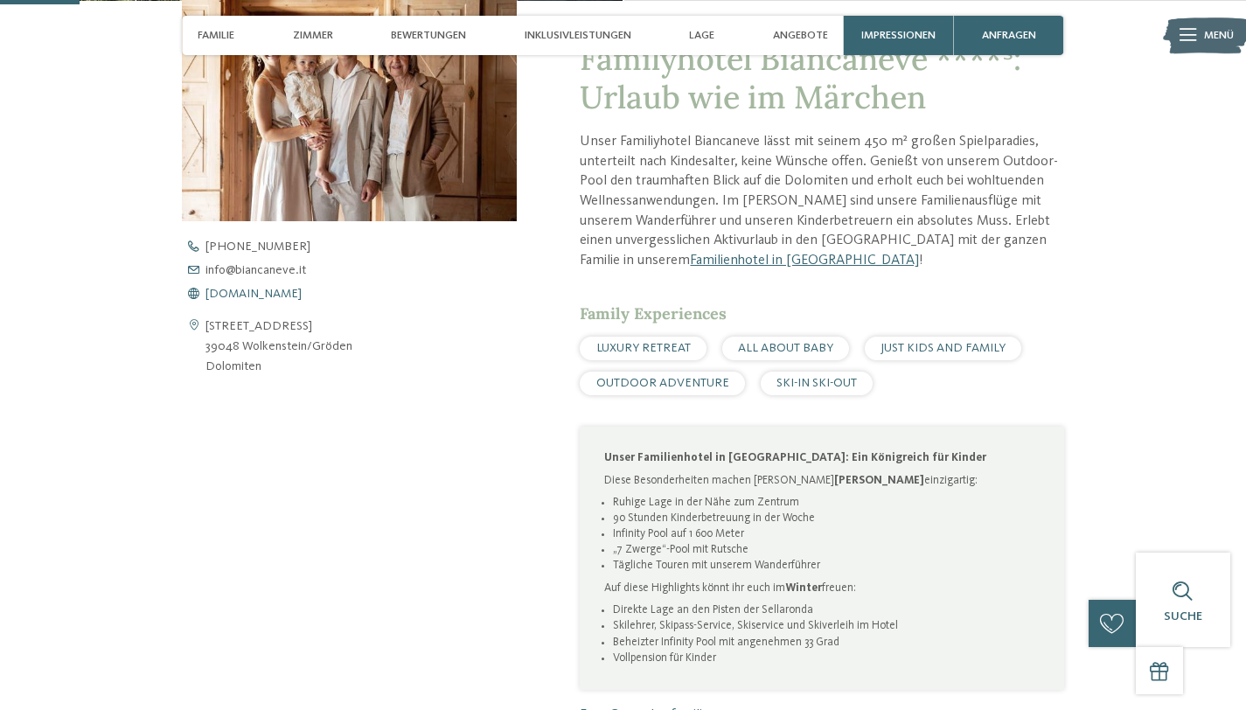
click at [262, 296] on span "www.biancaneve.it" at bounding box center [254, 294] width 96 height 12
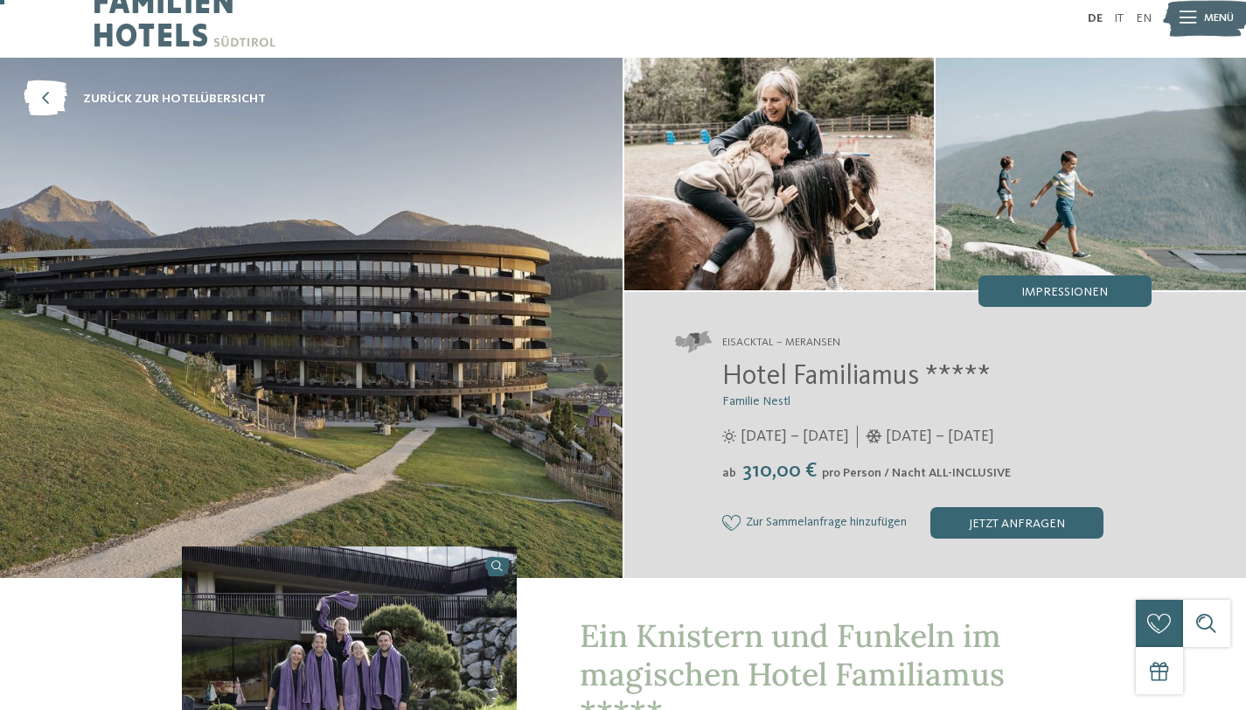
scroll to position [24, 0]
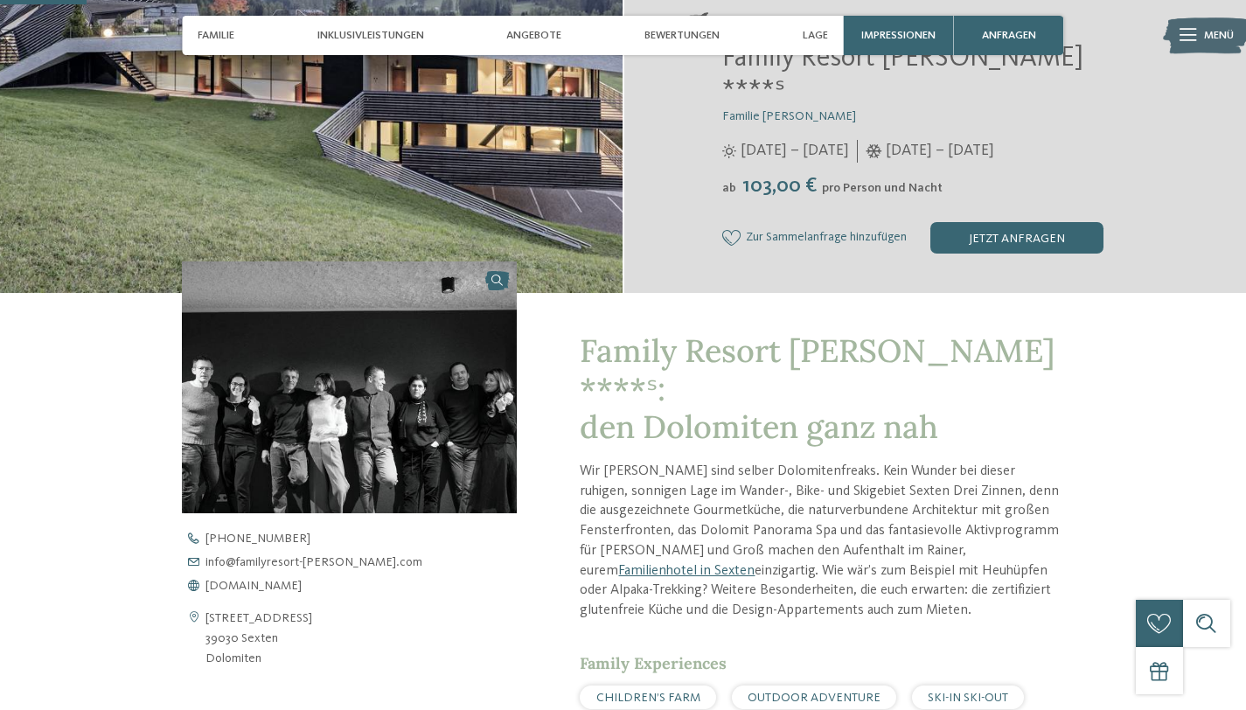
scroll to position [346, 0]
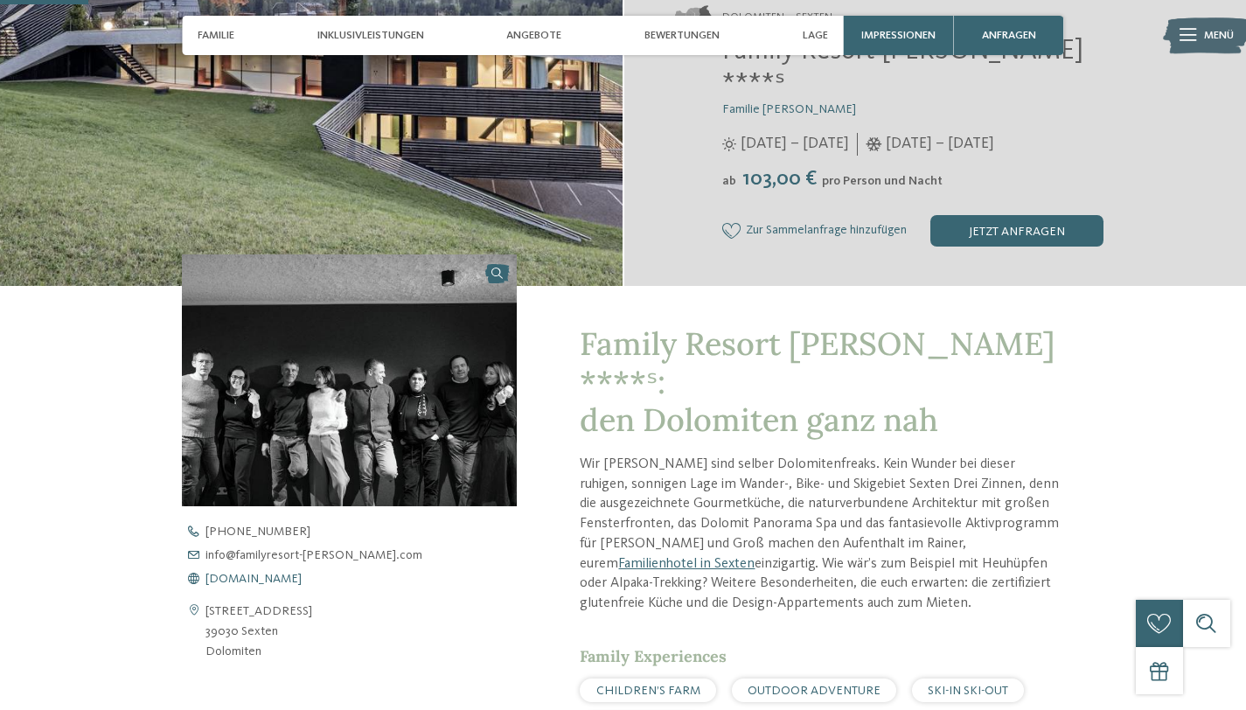
click at [289, 573] on span "www.familyresort-rainer.com" at bounding box center [254, 579] width 96 height 12
